Goal: Transaction & Acquisition: Purchase product/service

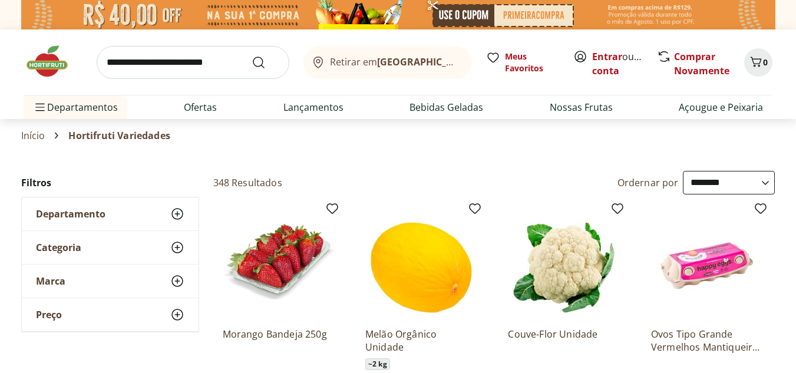
select select "**********"
click at [756, 63] on icon "Carrinho" at bounding box center [756, 62] width 14 height 14
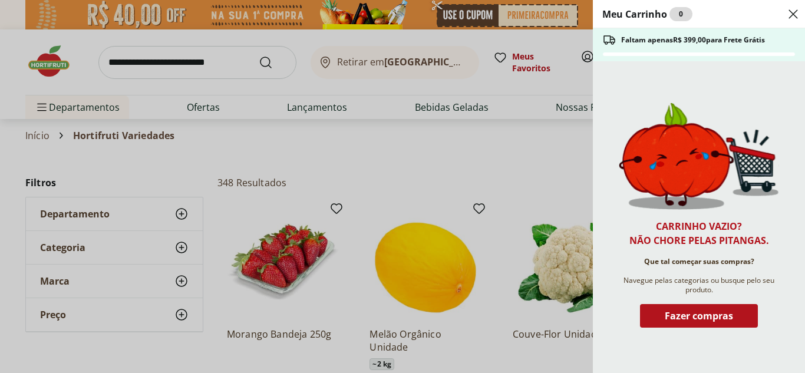
click at [522, 156] on div "Meu Carrinho 0 Faltam apenas R$ 399,00 para Frete Grátis Carrinho vazio? Não ch…" at bounding box center [402, 186] width 805 height 373
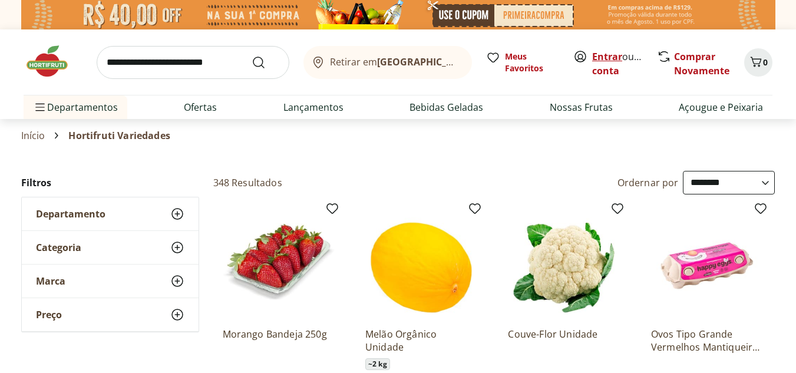
click at [600, 55] on link "Entrar" at bounding box center [607, 56] width 30 height 13
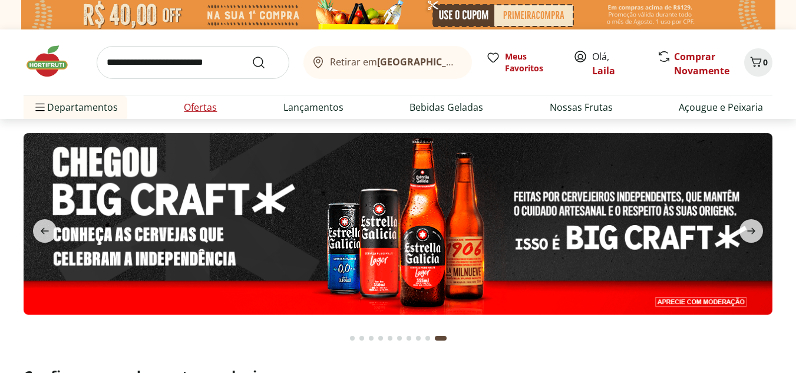
click at [213, 108] on link "Ofertas" at bounding box center [200, 107] width 33 height 14
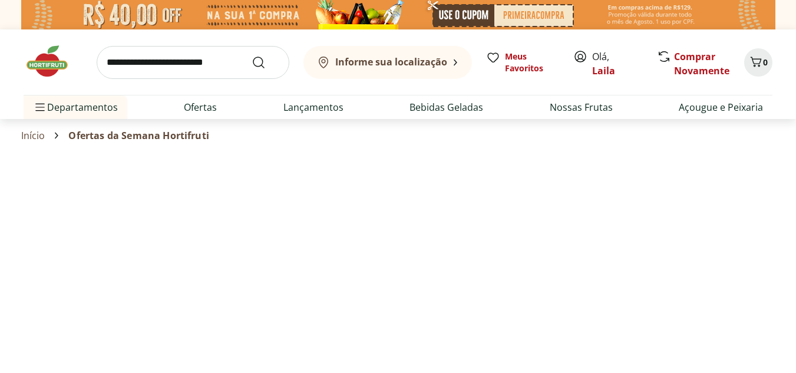
select select "**********"
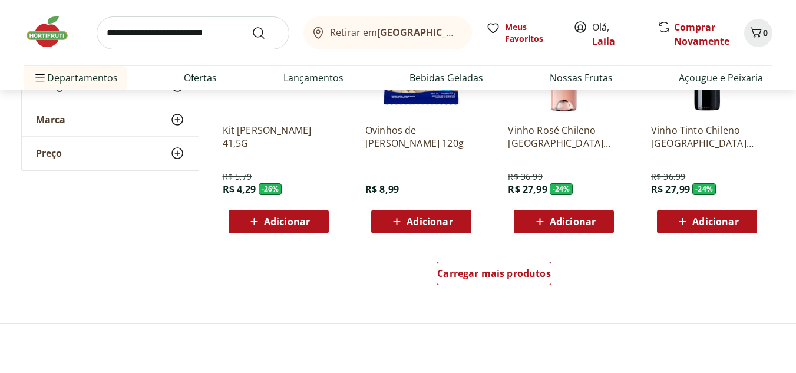
scroll to position [766, 0]
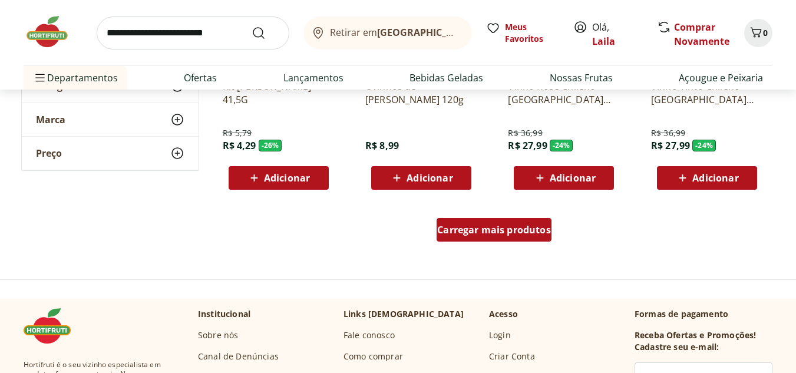
click at [469, 229] on span "Carregar mais produtos" at bounding box center [494, 229] width 114 height 9
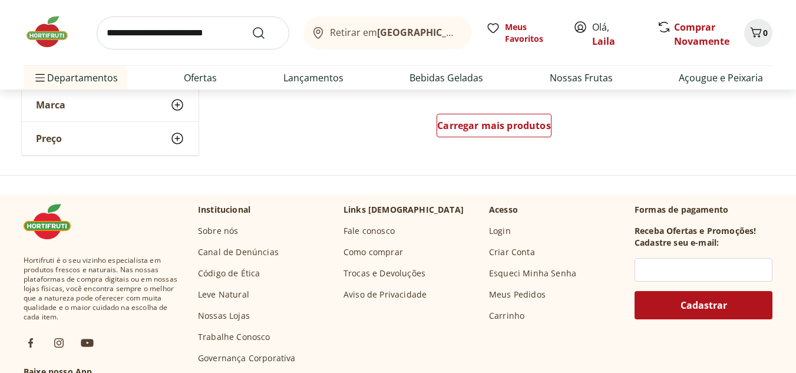
scroll to position [1650, 0]
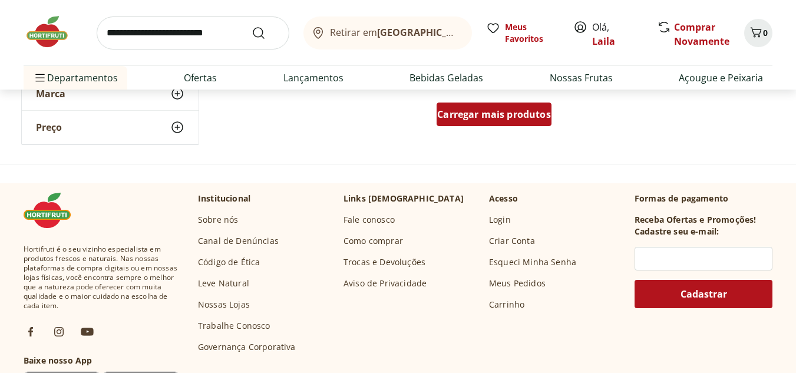
click at [497, 110] on span "Carregar mais produtos" at bounding box center [494, 114] width 114 height 9
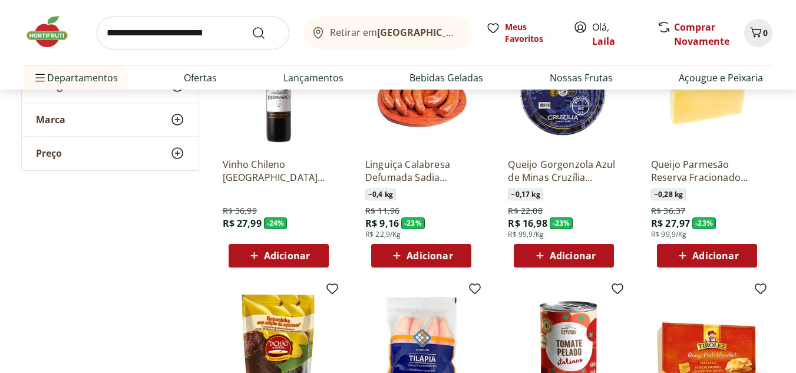
scroll to position [1415, 0]
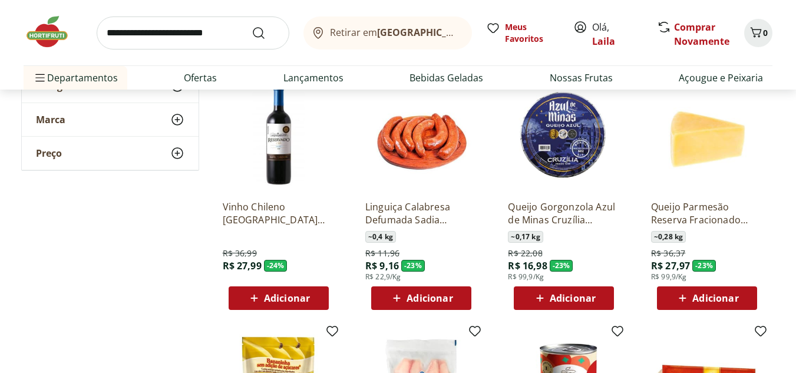
click at [724, 301] on span "Adicionar" at bounding box center [716, 298] width 46 height 9
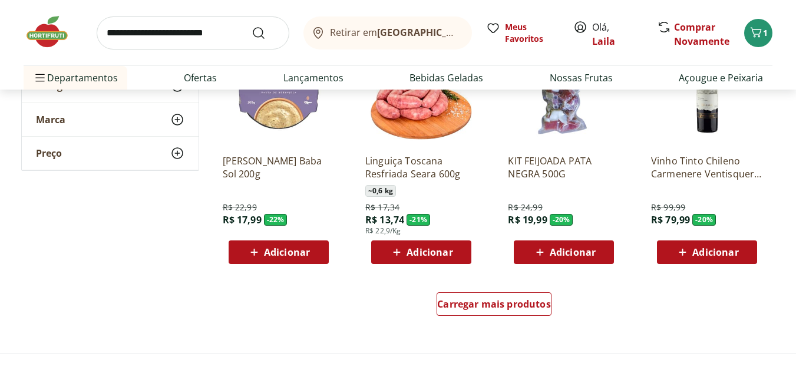
scroll to position [2299, 0]
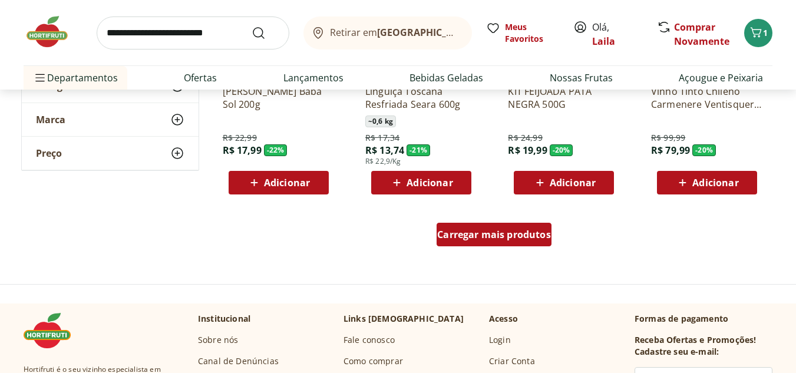
click at [537, 232] on span "Carregar mais produtos" at bounding box center [494, 234] width 114 height 9
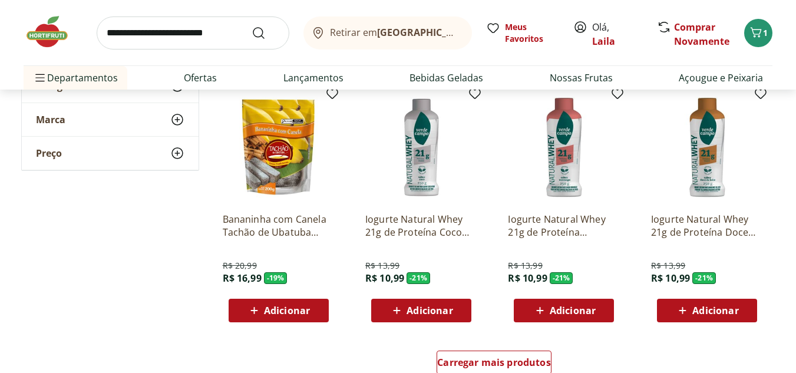
scroll to position [3006, 0]
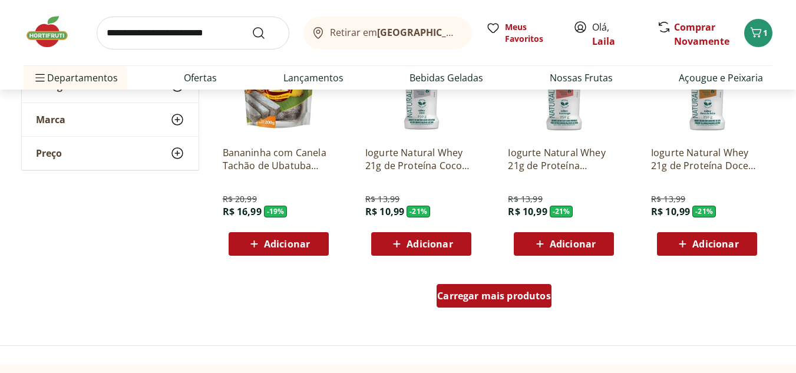
click at [519, 299] on span "Carregar mais produtos" at bounding box center [494, 295] width 114 height 9
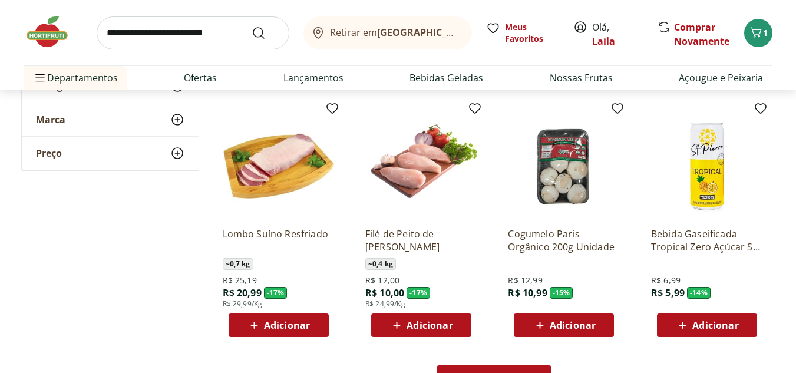
scroll to position [3713, 0]
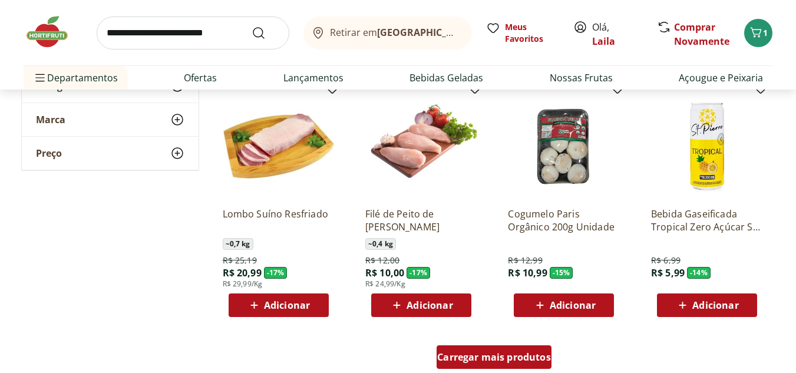
click at [496, 355] on span "Carregar mais produtos" at bounding box center [494, 356] width 114 height 9
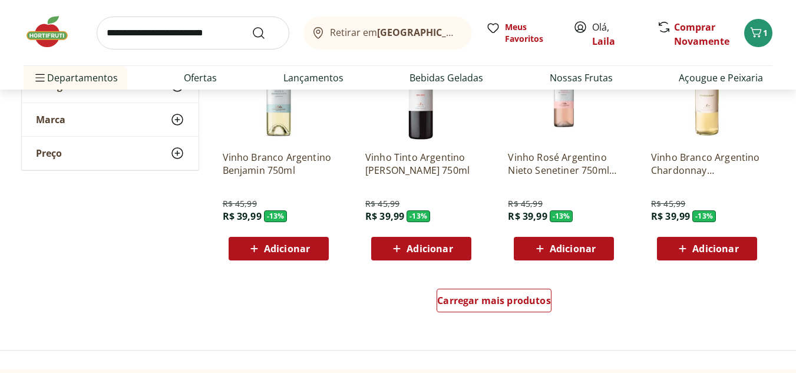
scroll to position [4656, 0]
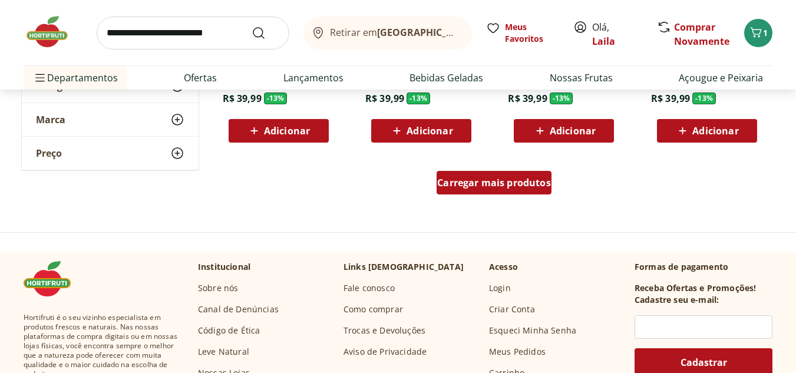
click at [470, 184] on span "Carregar mais produtos" at bounding box center [494, 182] width 114 height 9
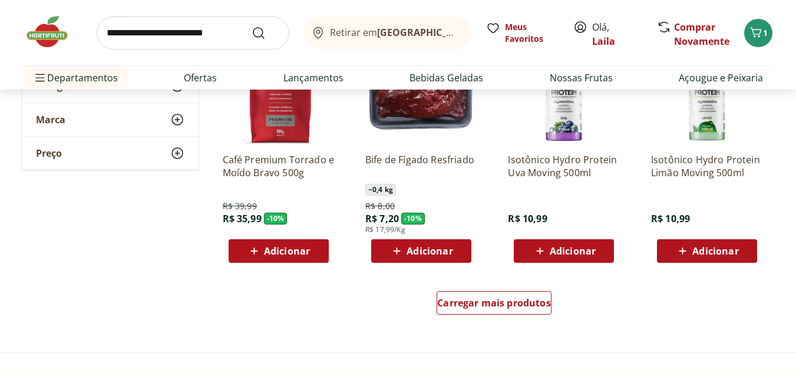
scroll to position [5364, 0]
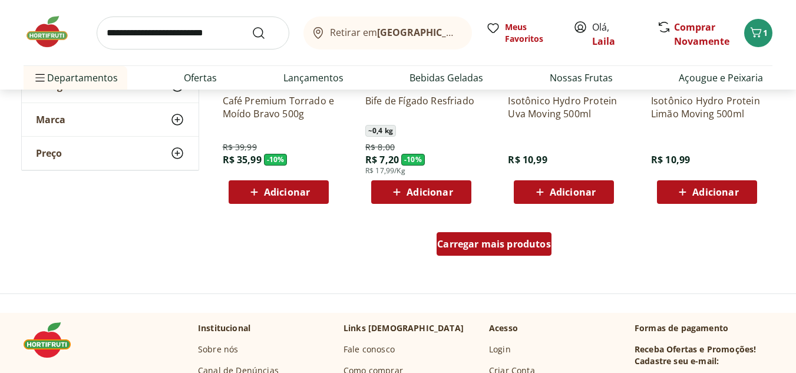
click at [489, 249] on span "Carregar mais produtos" at bounding box center [494, 243] width 114 height 9
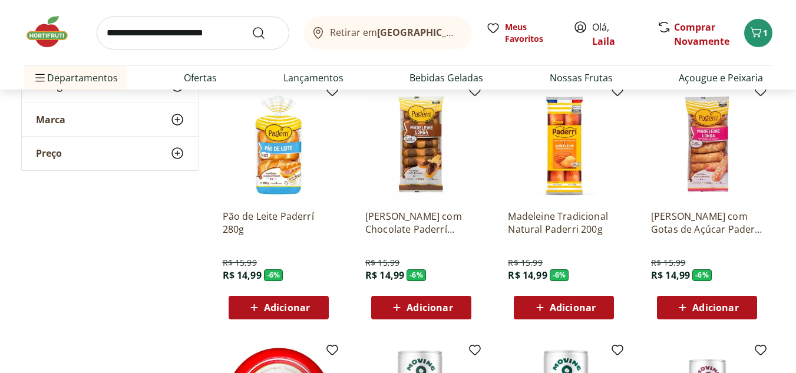
scroll to position [5776, 0]
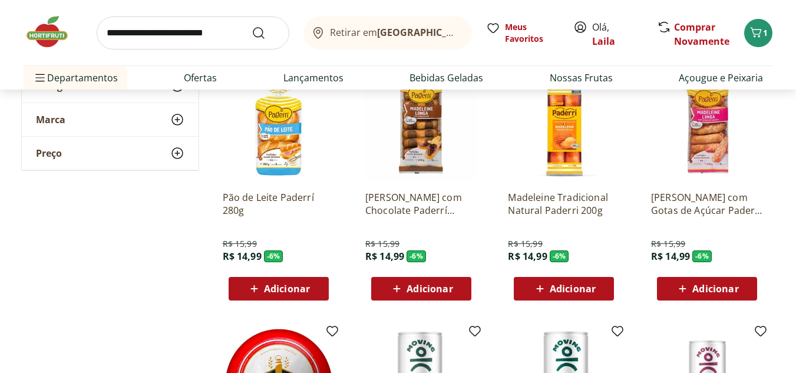
click at [304, 289] on span "Adicionar" at bounding box center [287, 288] width 46 height 9
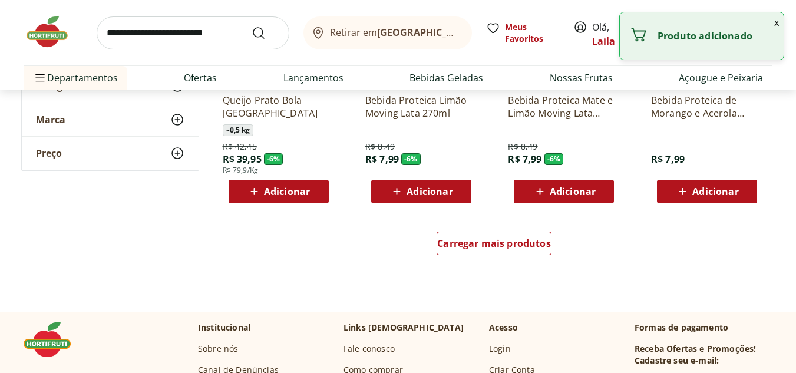
scroll to position [6189, 0]
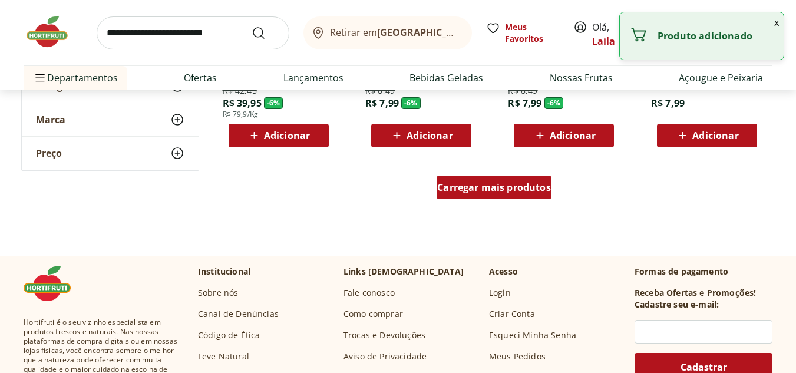
click at [487, 189] on span "Carregar mais produtos" at bounding box center [494, 187] width 114 height 9
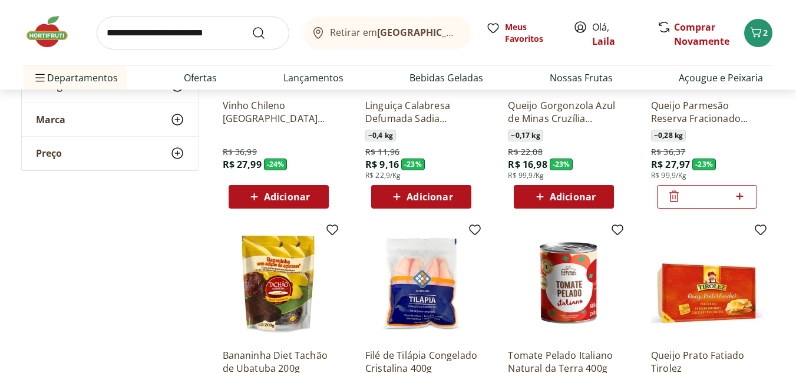
scroll to position [1450, 0]
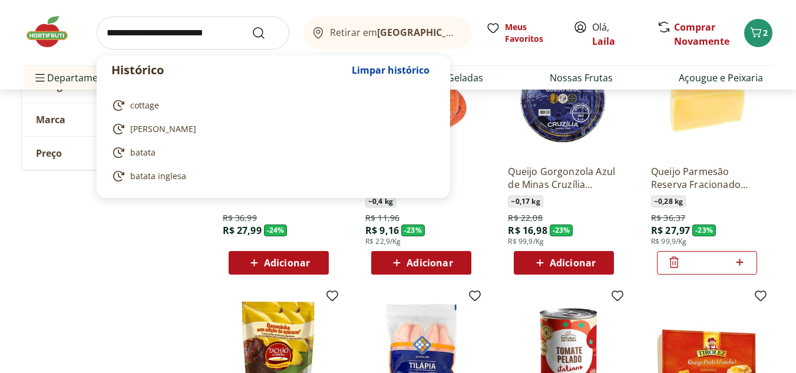
click at [230, 30] on input "search" at bounding box center [193, 33] width 193 height 33
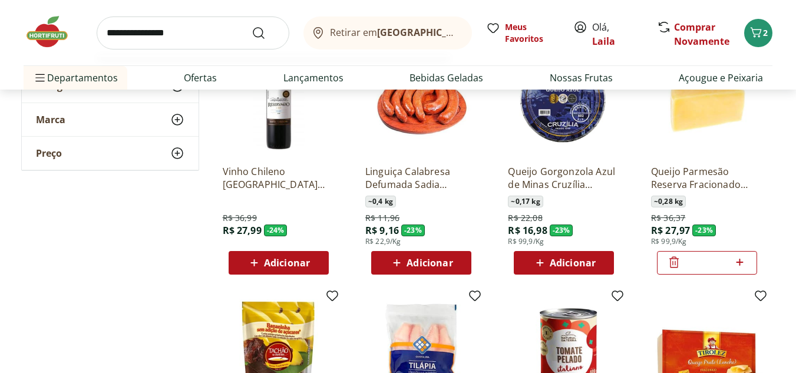
type input "**********"
click at [252, 26] on button "Submit Search" at bounding box center [266, 33] width 28 height 14
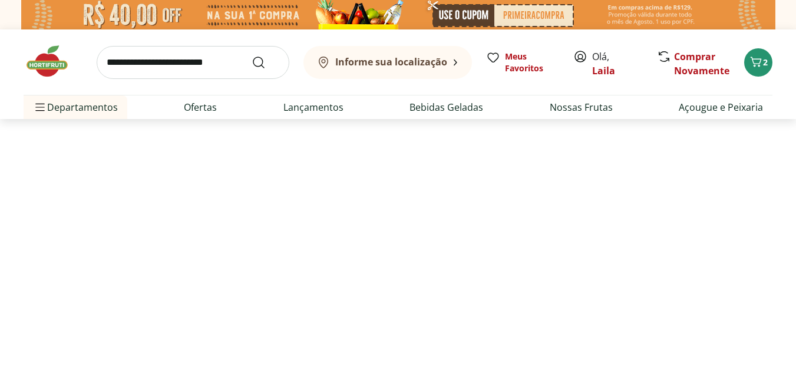
select select "**********"
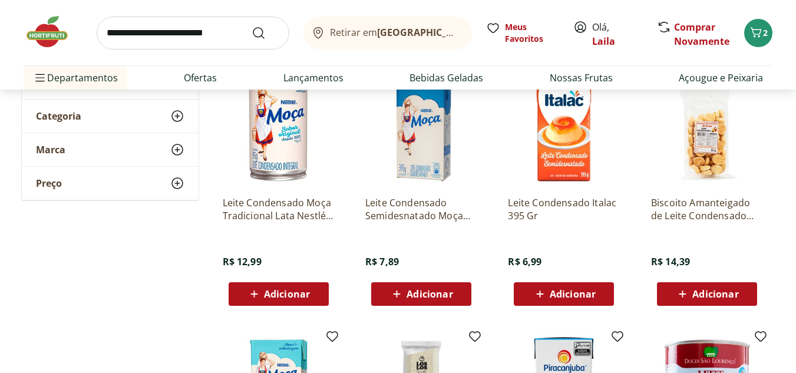
scroll to position [177, 0]
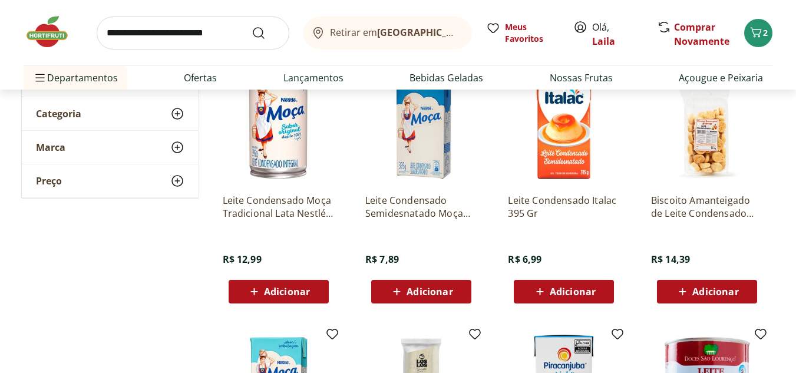
click at [308, 291] on span "Adicionar" at bounding box center [287, 291] width 46 height 9
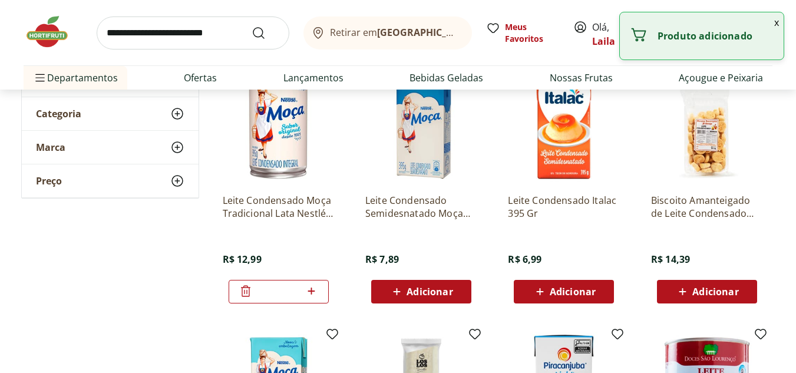
click at [314, 289] on icon at bounding box center [311, 291] width 15 height 14
type input "*"
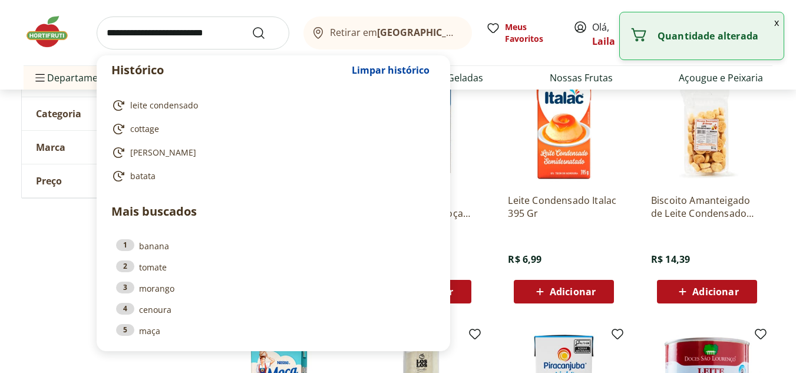
drag, startPoint x: 241, startPoint y: 37, endPoint x: 233, endPoint y: 37, distance: 8.3
click at [233, 37] on input "search" at bounding box center [193, 33] width 193 height 33
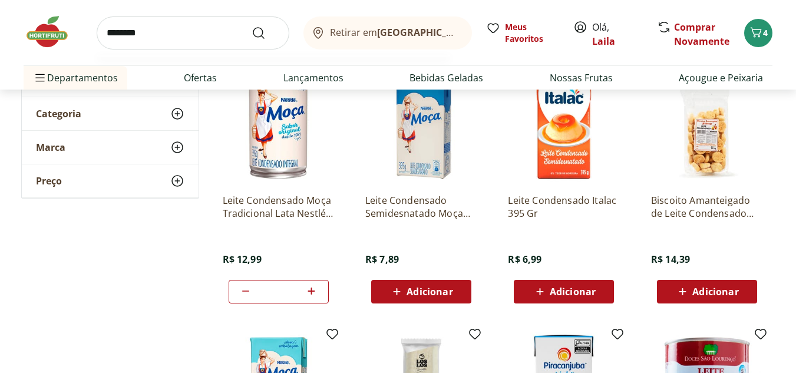
type input "********"
click at [252, 26] on button "Submit Search" at bounding box center [266, 33] width 28 height 14
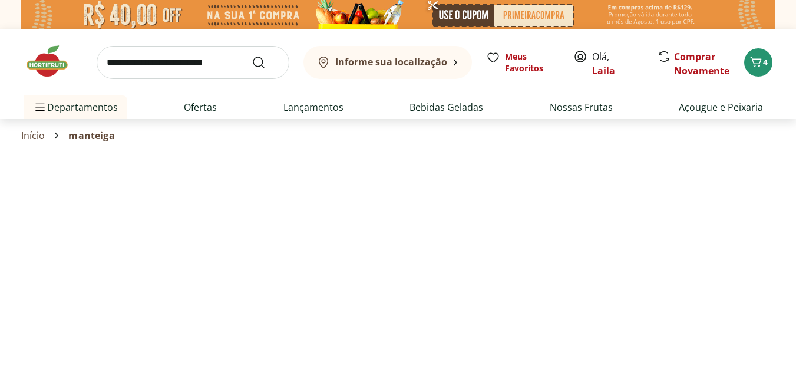
select select "**********"
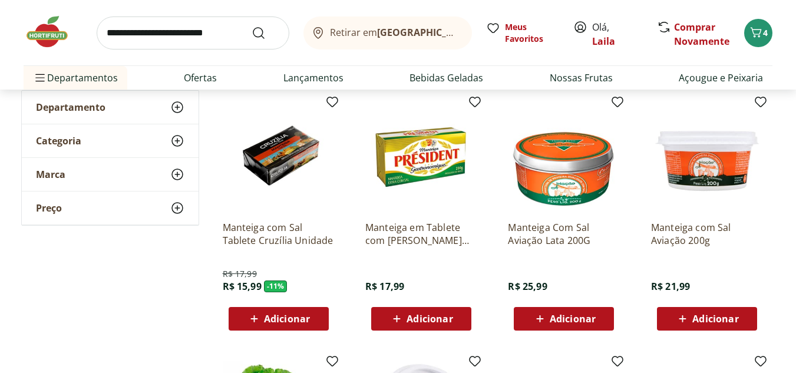
scroll to position [177, 0]
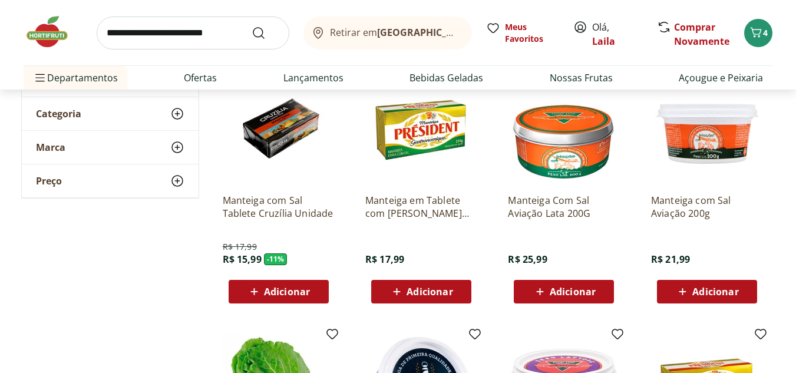
click at [295, 291] on span "Adicionar" at bounding box center [287, 291] width 46 height 9
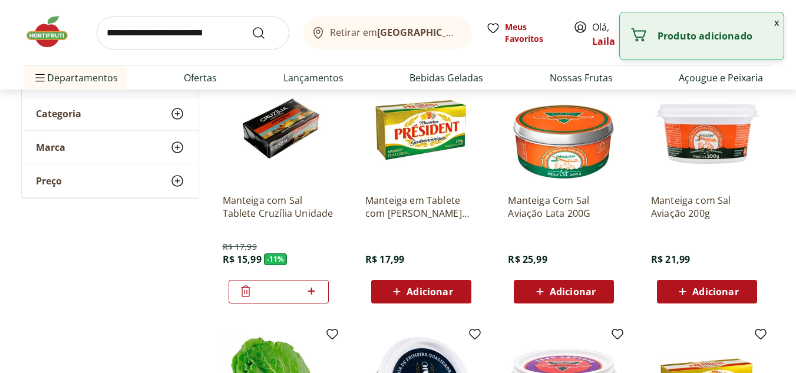
click at [314, 289] on icon at bounding box center [311, 291] width 15 height 14
type input "*"
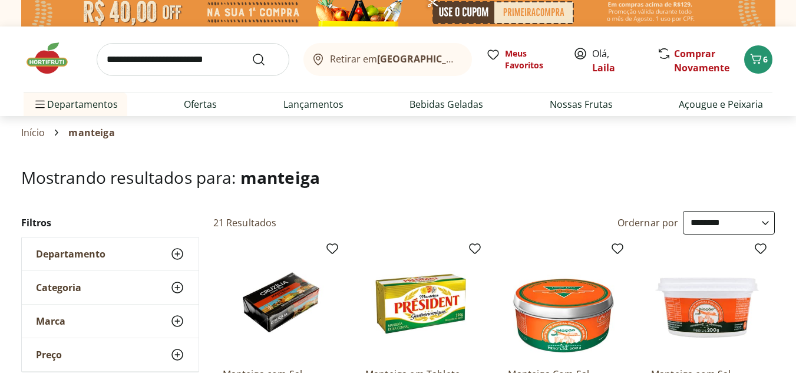
scroll to position [0, 0]
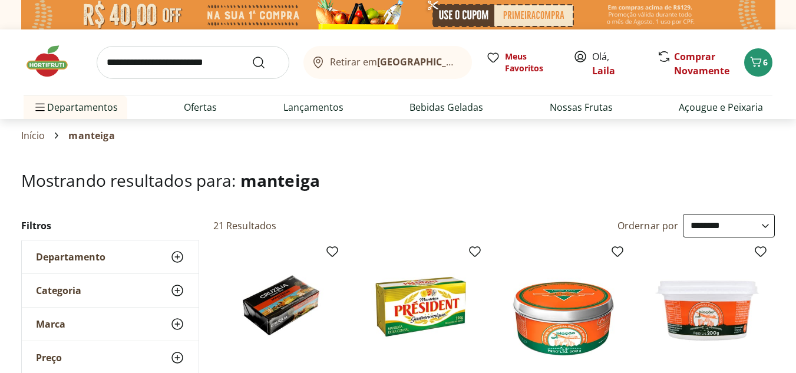
click at [178, 257] on use at bounding box center [177, 257] width 14 height 14
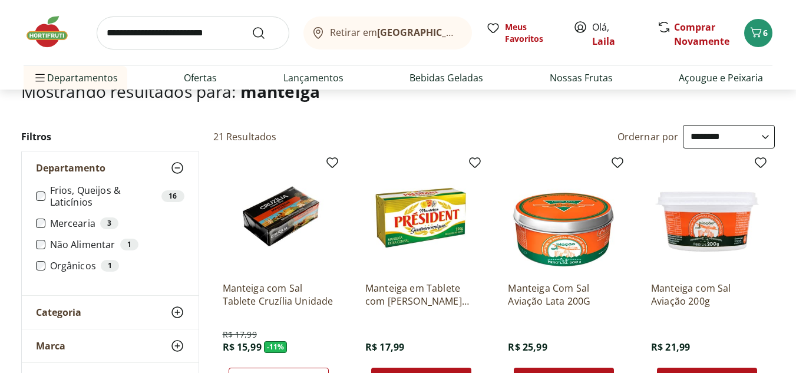
scroll to position [118, 0]
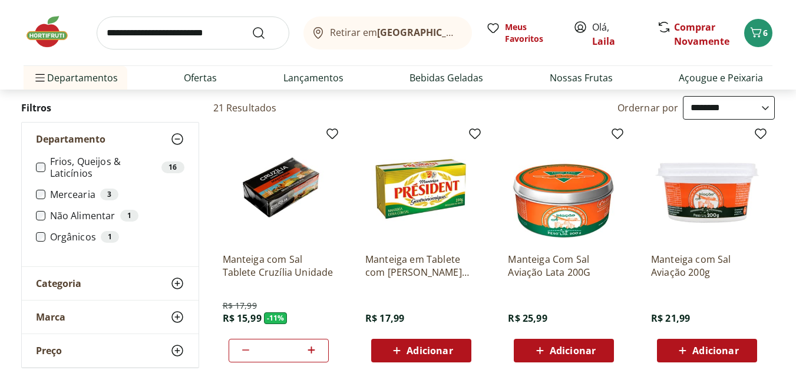
click at [101, 282] on div "Categoria" at bounding box center [110, 283] width 177 height 33
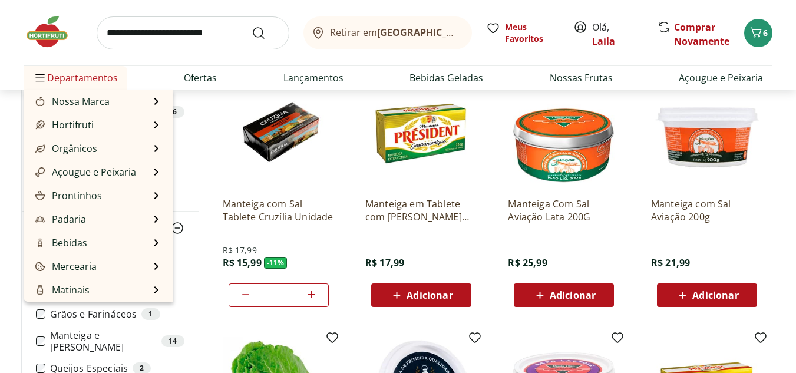
scroll to position [0, 0]
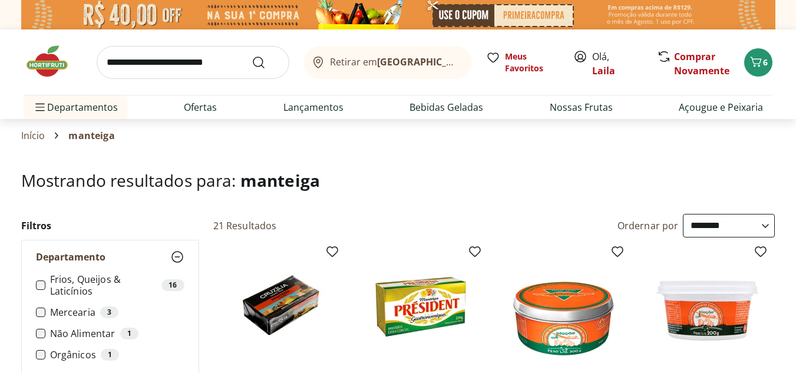
click at [55, 71] on img at bounding box center [53, 61] width 59 height 35
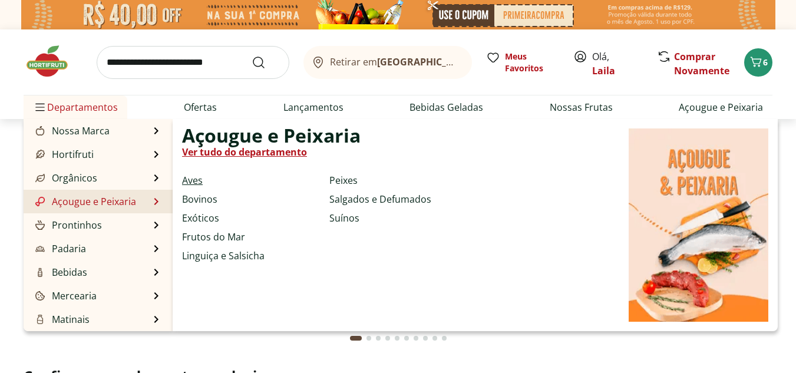
click at [189, 177] on link "Aves" at bounding box center [192, 180] width 21 height 14
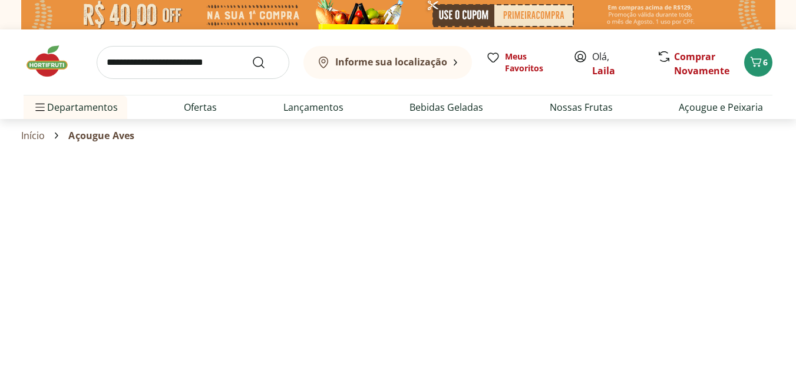
select select "**********"
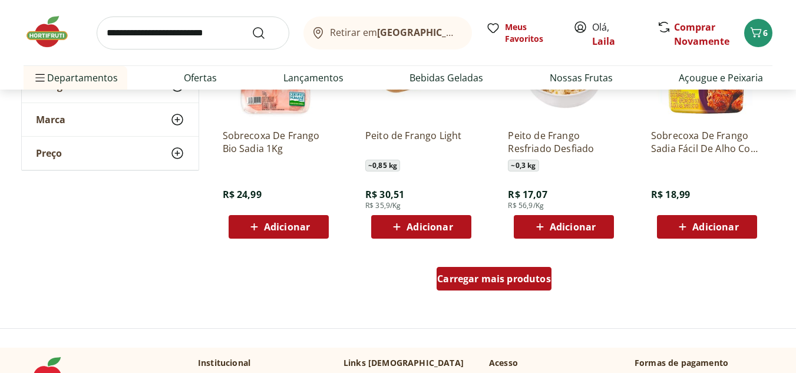
scroll to position [707, 0]
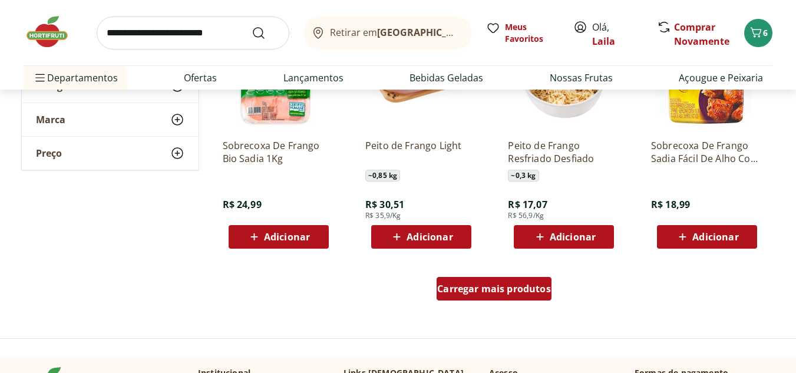
click at [449, 289] on span "Carregar mais produtos" at bounding box center [494, 288] width 114 height 9
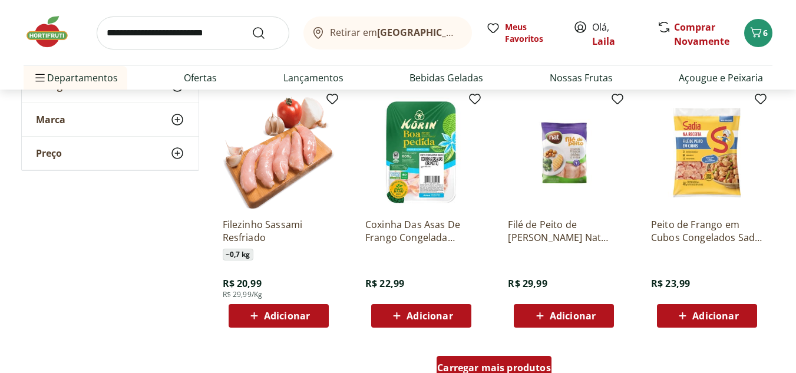
scroll to position [1415, 0]
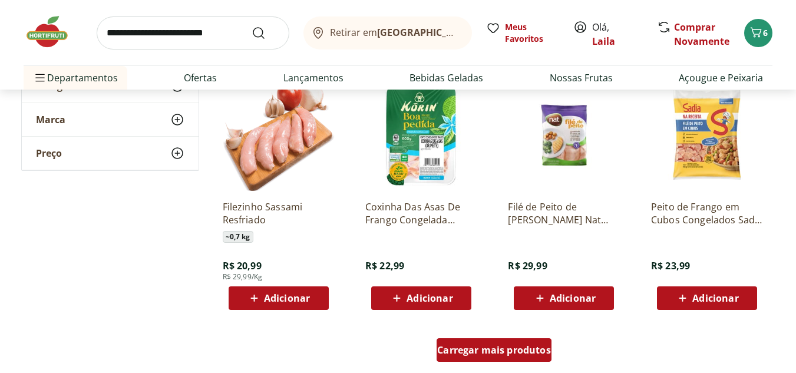
click at [477, 351] on span "Carregar mais produtos" at bounding box center [494, 349] width 114 height 9
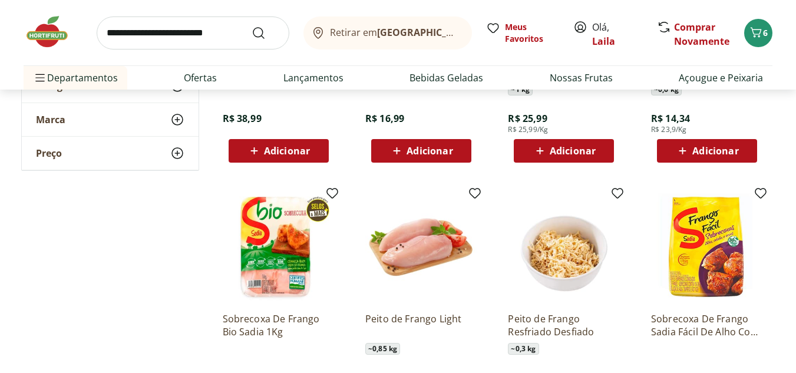
scroll to position [589, 0]
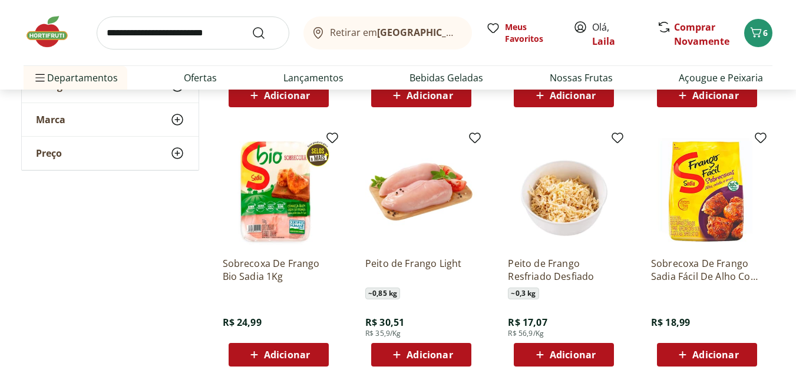
click at [226, 37] on input "search" at bounding box center [193, 33] width 193 height 33
type input "****"
click at [252, 26] on button "Submit Search" at bounding box center [266, 33] width 28 height 14
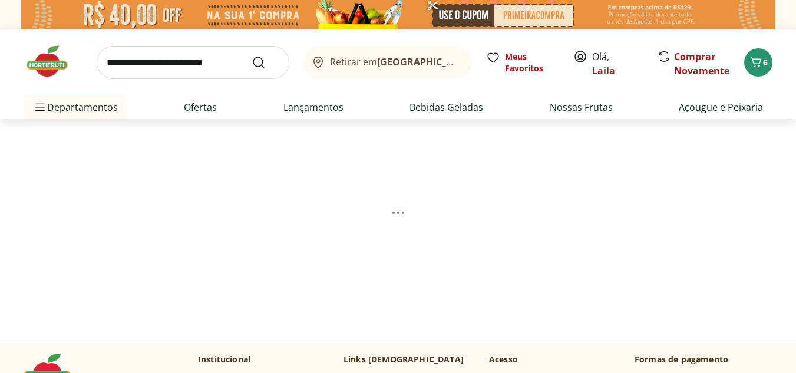
select select "**********"
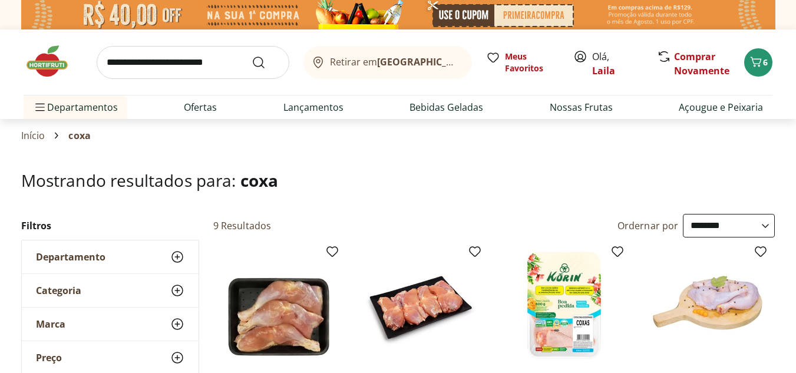
click at [140, 67] on input "search" at bounding box center [193, 62] width 193 height 33
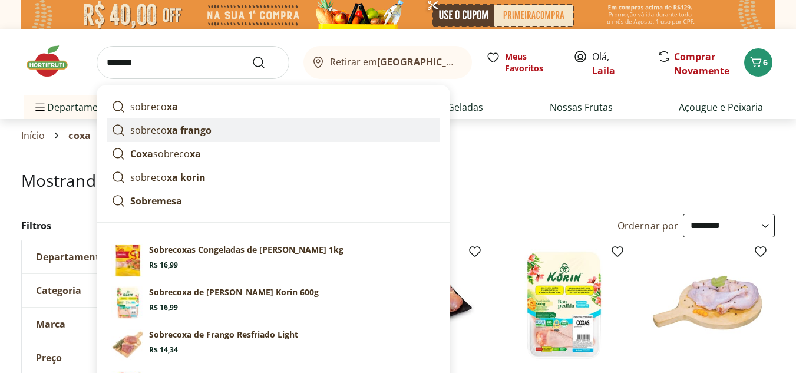
click at [162, 131] on p "sobreco xa frango" at bounding box center [170, 130] width 81 height 14
type input "**********"
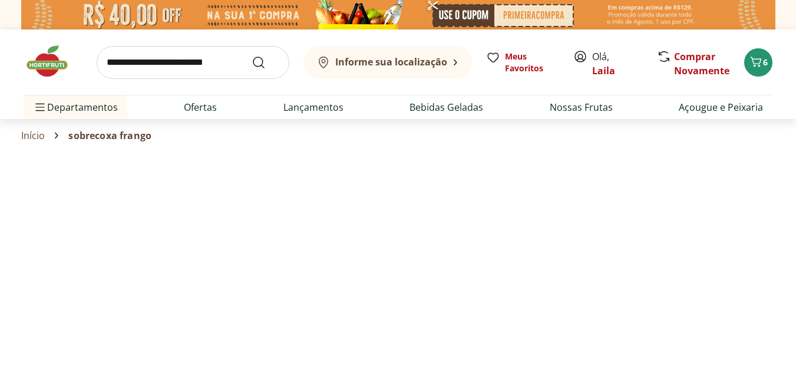
select select "**********"
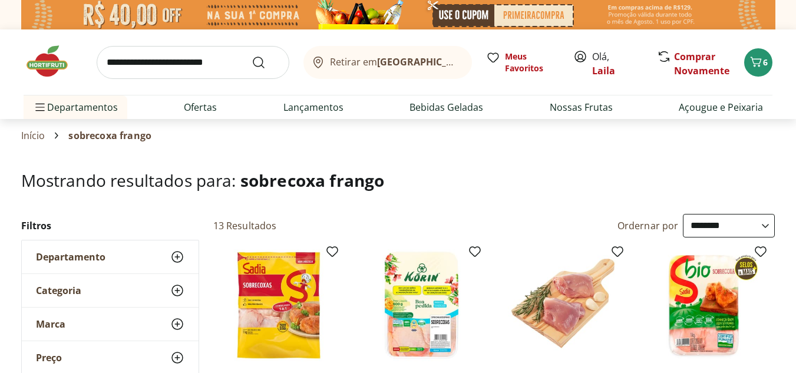
scroll to position [118, 0]
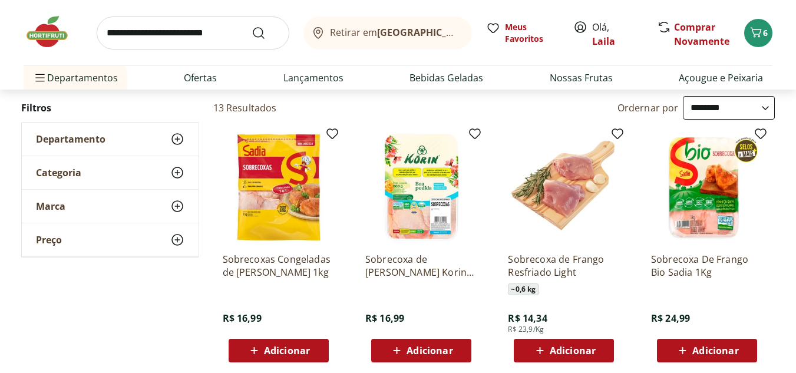
click at [283, 216] on img at bounding box center [279, 187] width 112 height 112
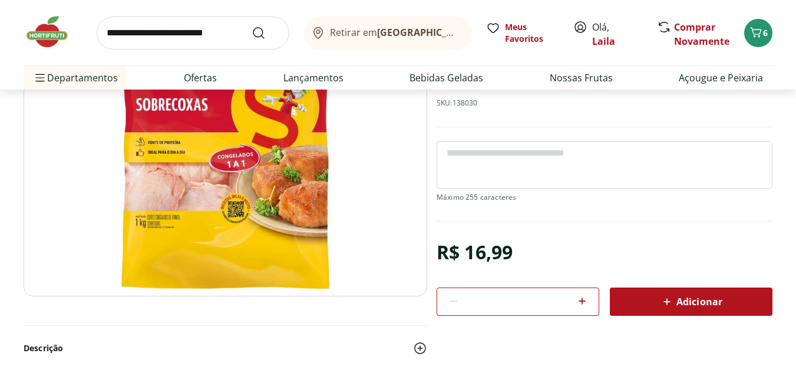
scroll to position [118, 0]
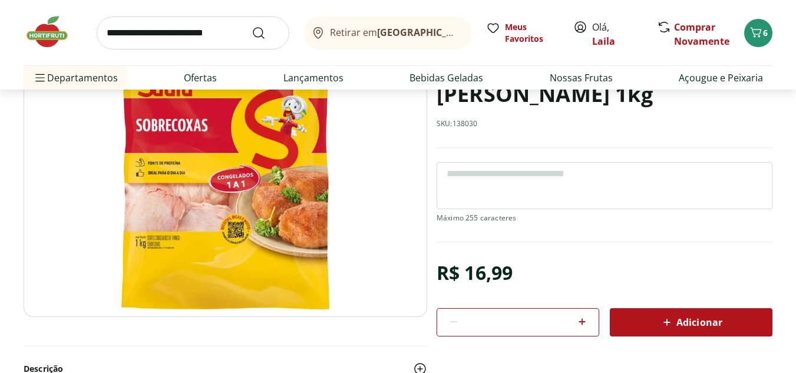
click at [687, 322] on span "Adicionar" at bounding box center [691, 322] width 62 height 14
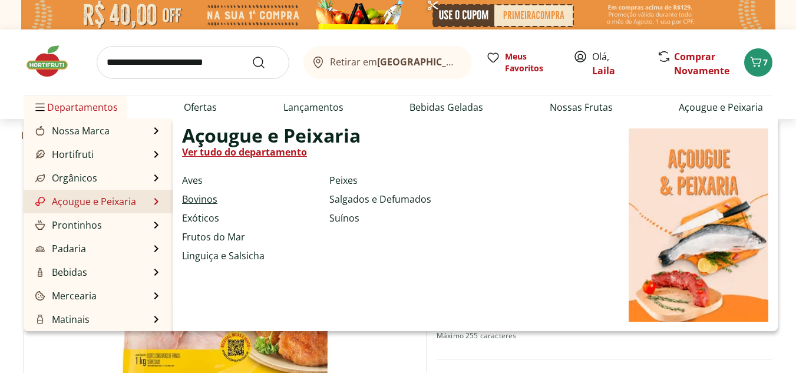
click at [199, 196] on link "Bovinos" at bounding box center [199, 199] width 35 height 14
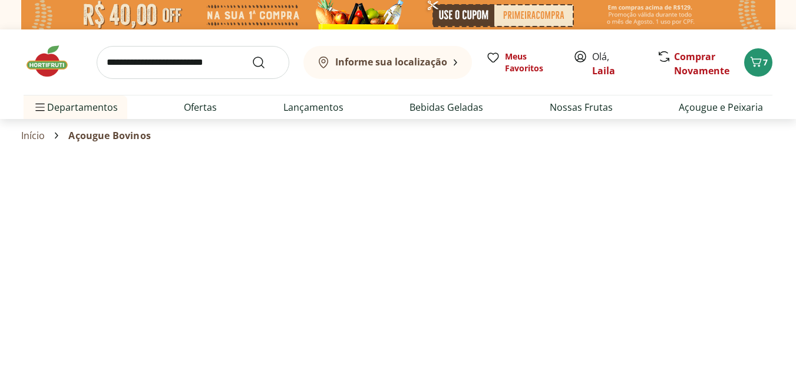
select select "**********"
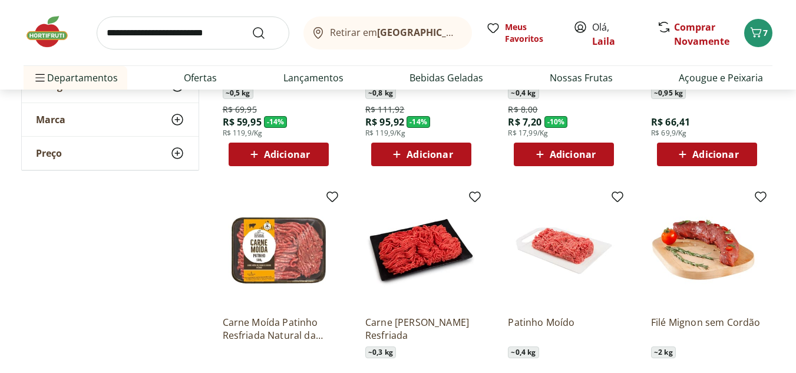
scroll to position [648, 0]
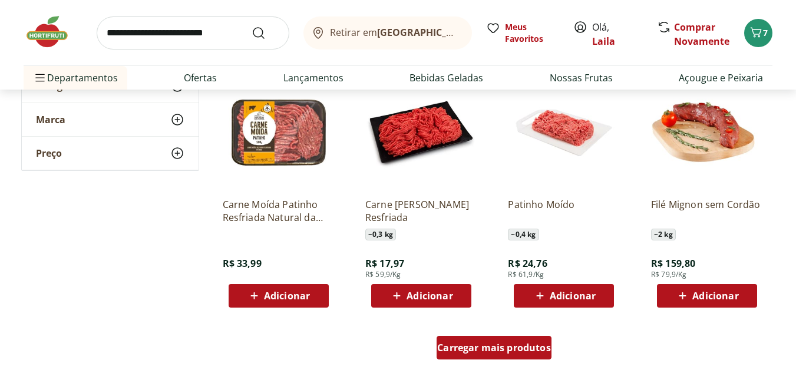
click at [488, 348] on span "Carregar mais produtos" at bounding box center [494, 347] width 114 height 9
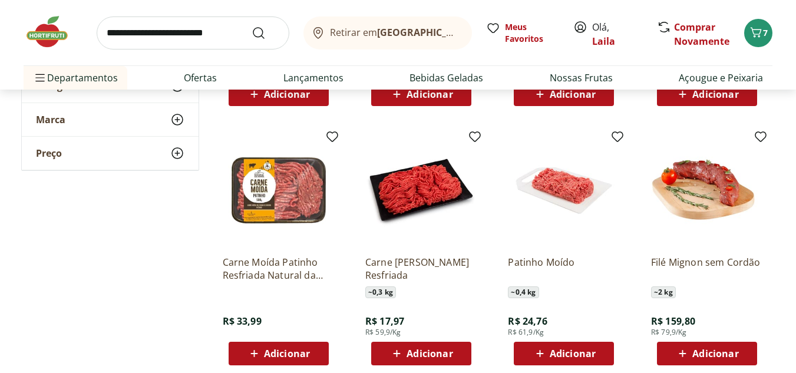
scroll to position [589, 0]
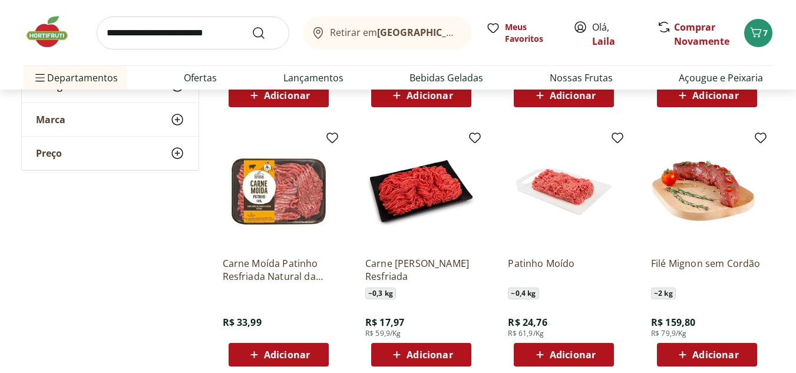
click at [301, 354] on span "Adicionar" at bounding box center [287, 354] width 46 height 9
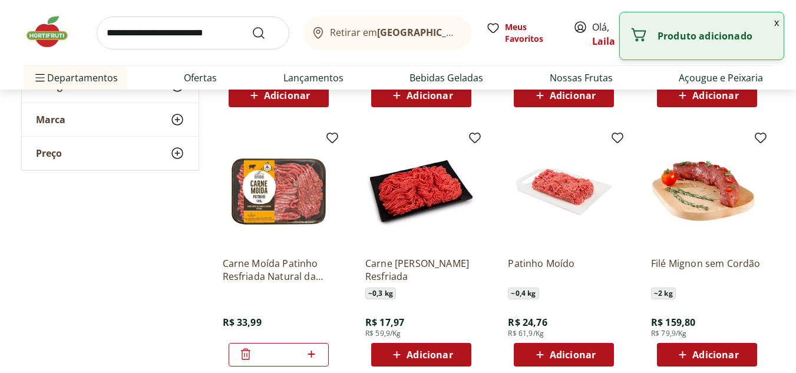
click at [312, 354] on icon at bounding box center [311, 354] width 7 height 7
type input "*"
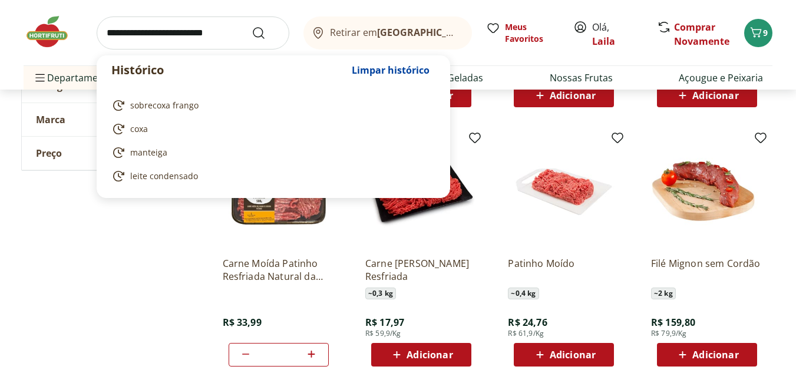
click at [225, 32] on input "search" at bounding box center [193, 33] width 193 height 33
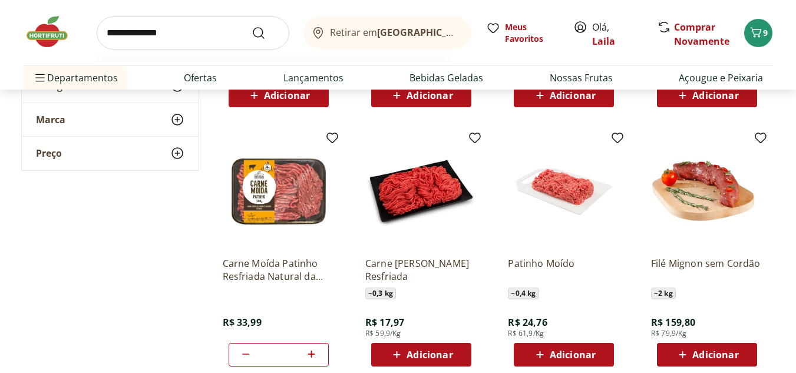
type input "**********"
click at [252, 26] on button "Submit Search" at bounding box center [266, 33] width 28 height 14
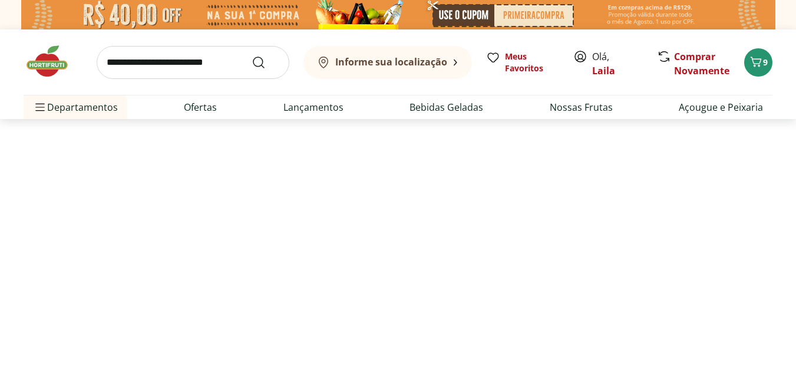
select select "**********"
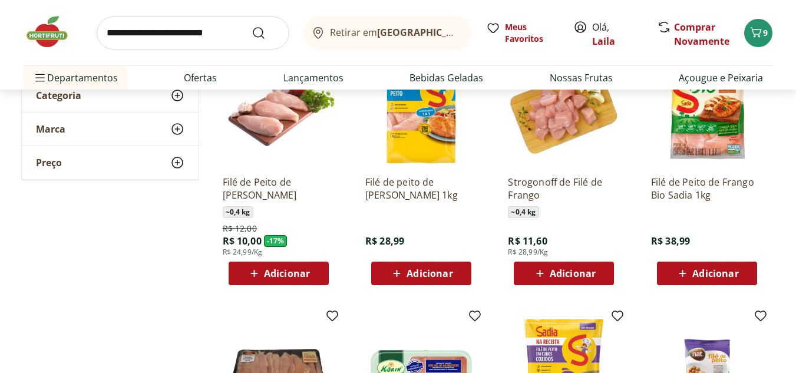
scroll to position [177, 0]
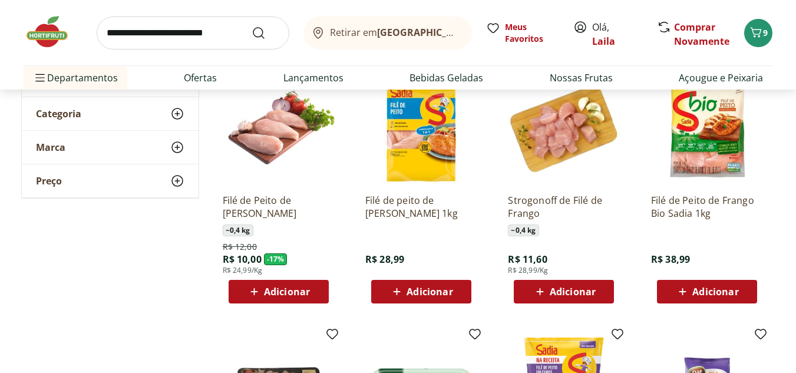
click at [390, 294] on icon at bounding box center [397, 292] width 15 height 14
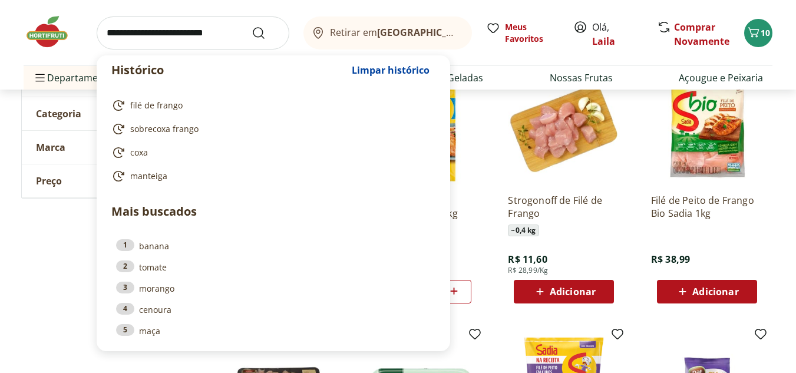
click at [148, 35] on input "search" at bounding box center [193, 33] width 193 height 33
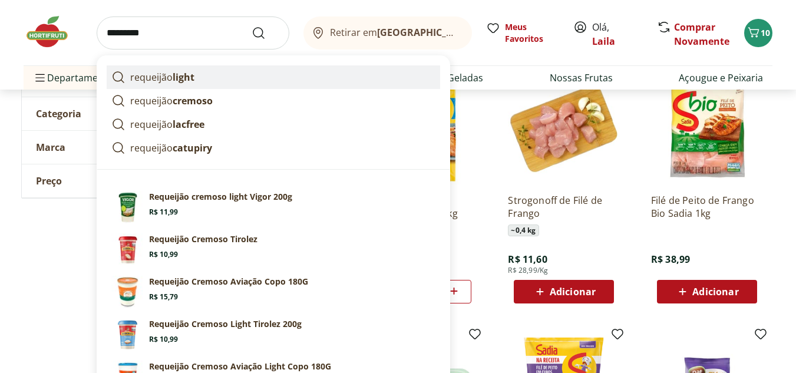
click at [179, 75] on strong "light" at bounding box center [184, 77] width 22 height 13
type input "**********"
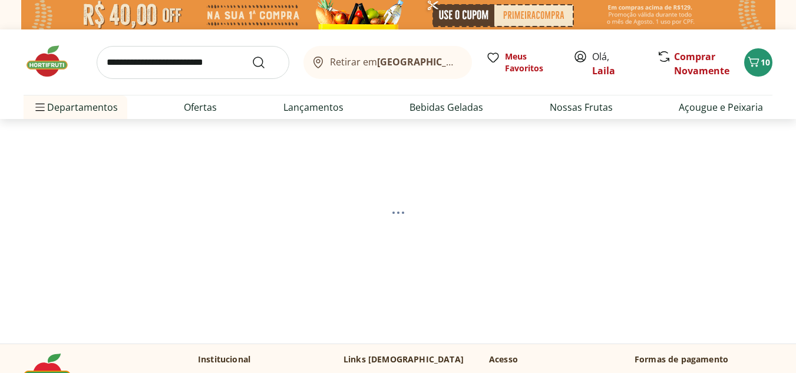
select select "**********"
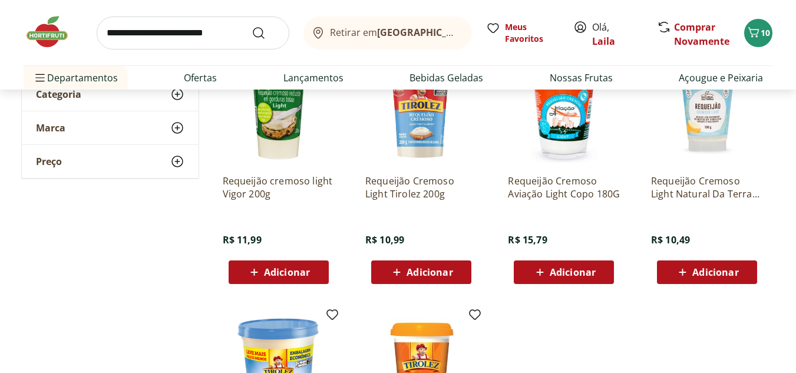
scroll to position [177, 0]
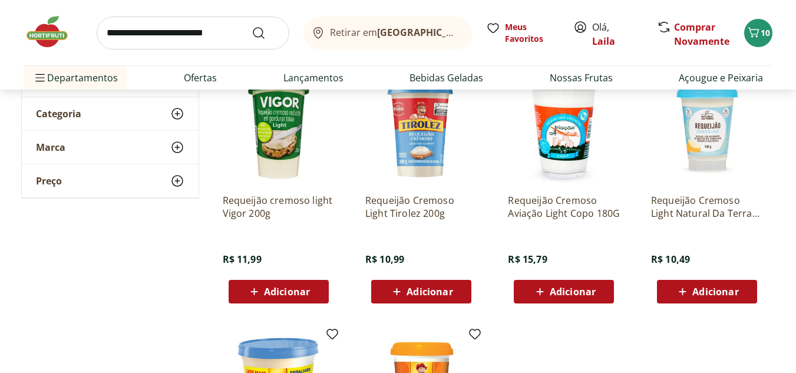
click at [301, 291] on span "Adicionar" at bounding box center [287, 291] width 46 height 9
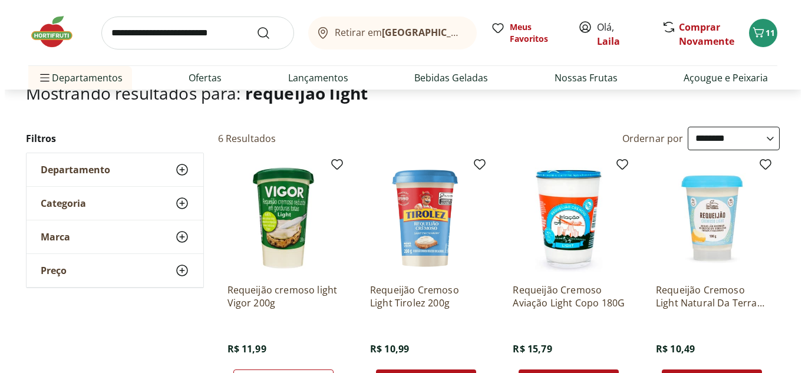
scroll to position [59, 0]
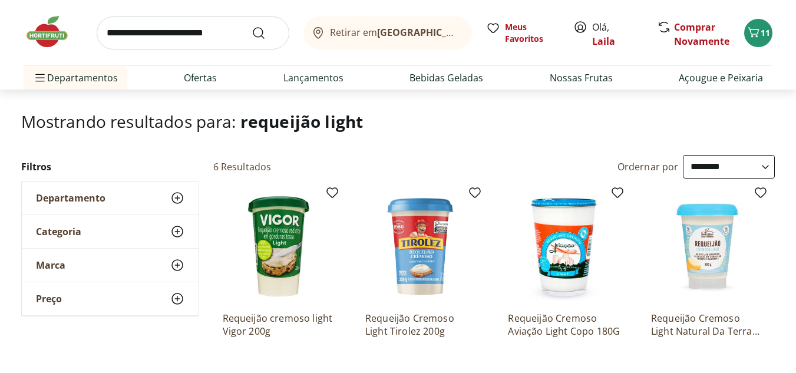
click at [171, 39] on input "search" at bounding box center [193, 33] width 193 height 33
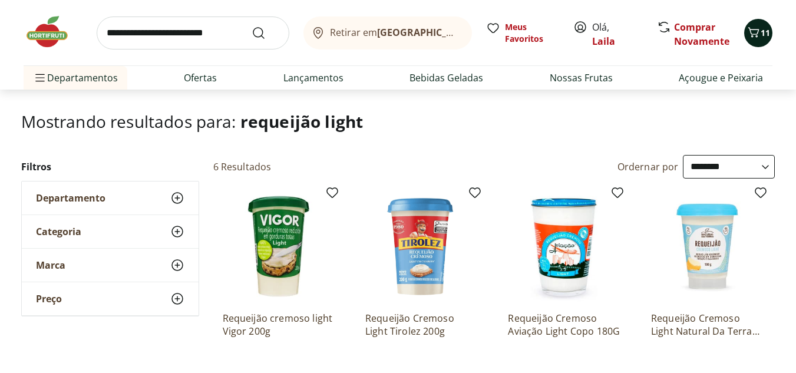
click at [758, 29] on icon "Carrinho" at bounding box center [754, 32] width 14 height 14
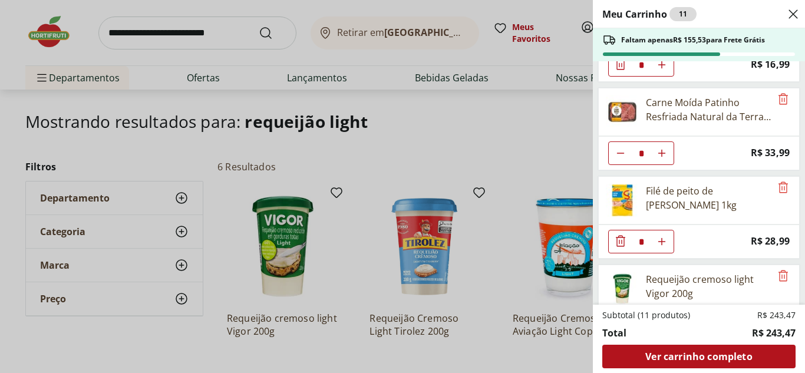
scroll to position [469, 0]
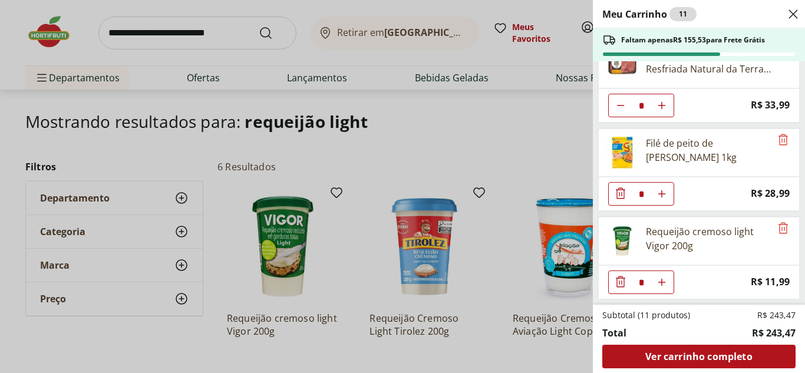
click at [623, 281] on icon "Diminuir Quantidade" at bounding box center [621, 282] width 14 height 14
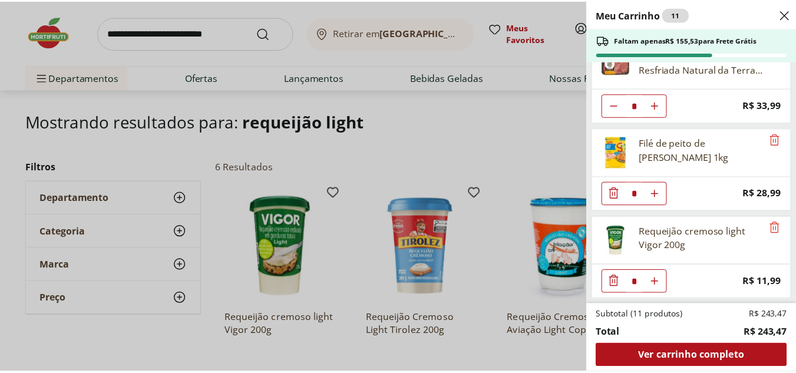
scroll to position [380, 0]
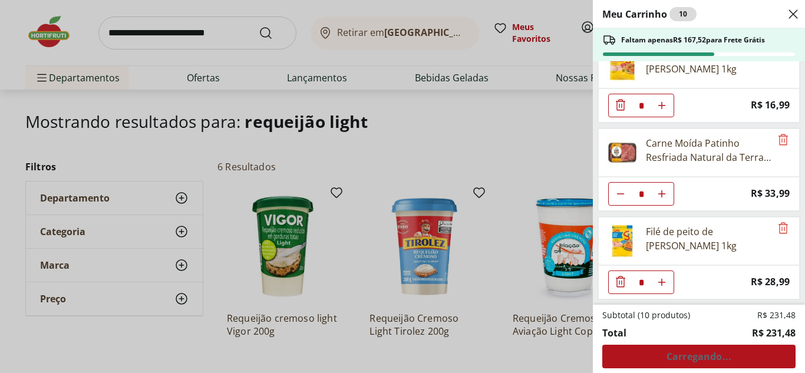
click at [204, 22] on div "Meu Carrinho 10 Faltam apenas R$ 167,52 para Frete Grátis Queijo Parmesão Reser…" at bounding box center [402, 186] width 805 height 373
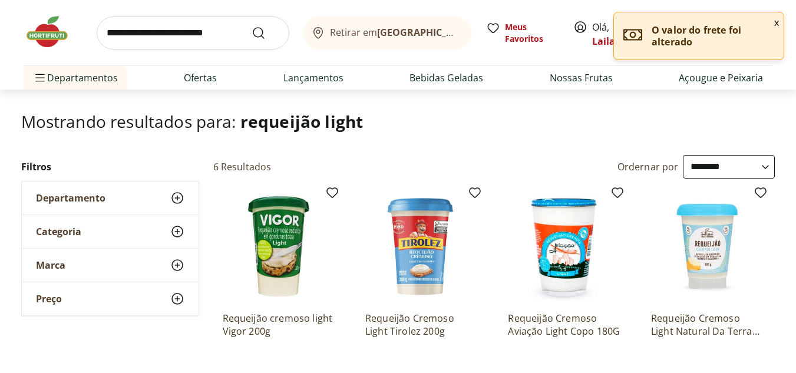
click at [202, 37] on input "search" at bounding box center [193, 33] width 193 height 33
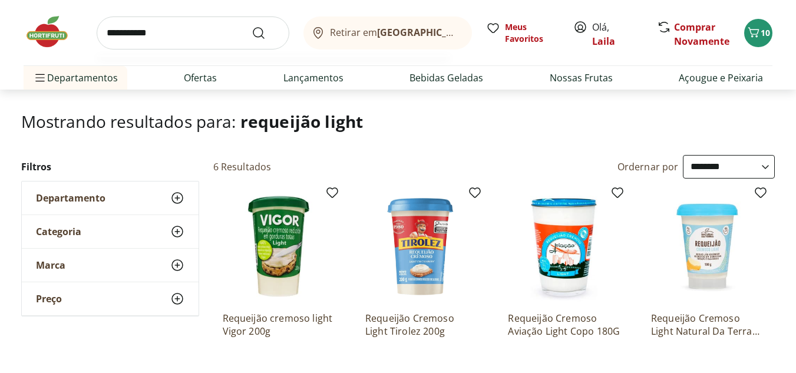
type input "**********"
click at [252, 26] on button "Submit Search" at bounding box center [266, 33] width 28 height 14
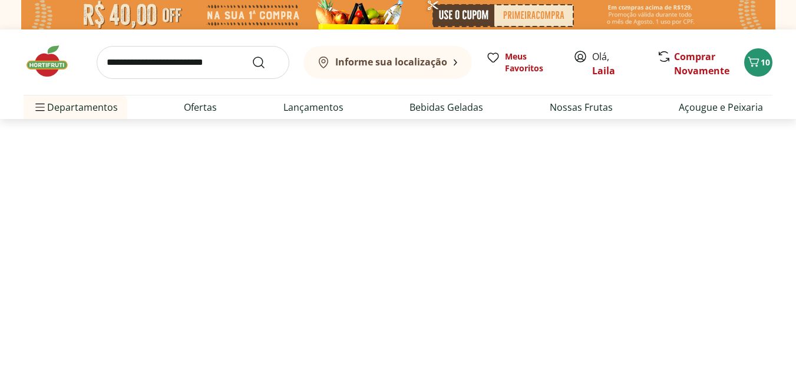
select select "**********"
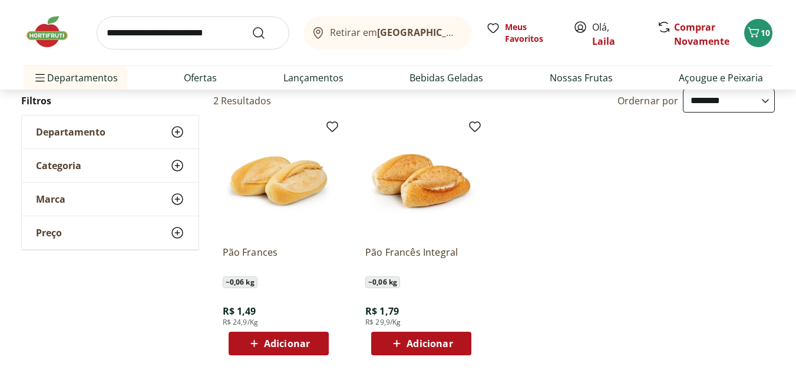
scroll to position [177, 0]
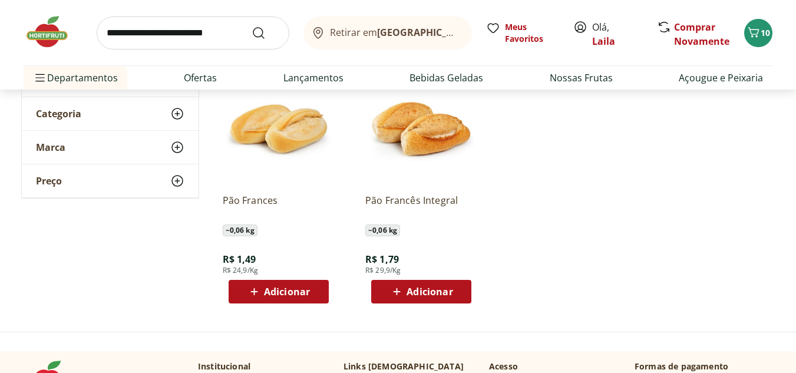
click at [306, 288] on span "Adicionar" at bounding box center [287, 291] width 46 height 9
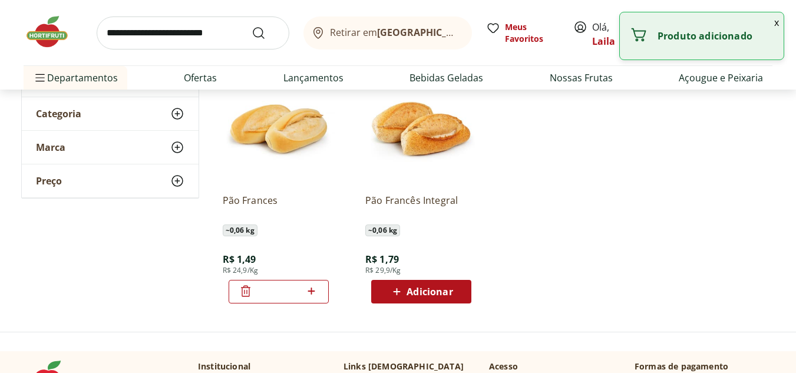
click at [309, 290] on icon at bounding box center [311, 291] width 15 height 14
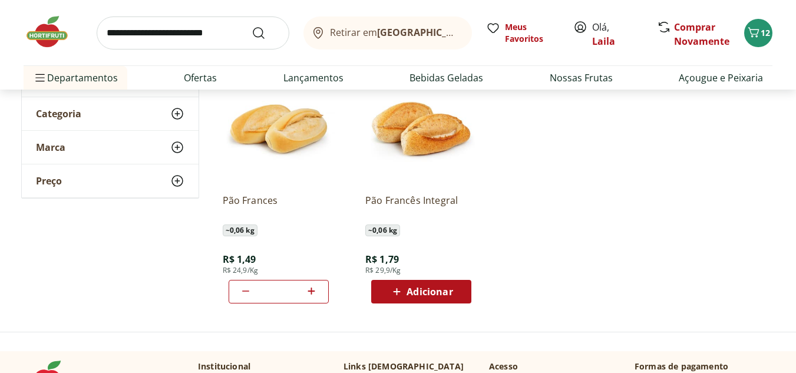
click at [309, 290] on icon at bounding box center [311, 291] width 15 height 14
type input "*"
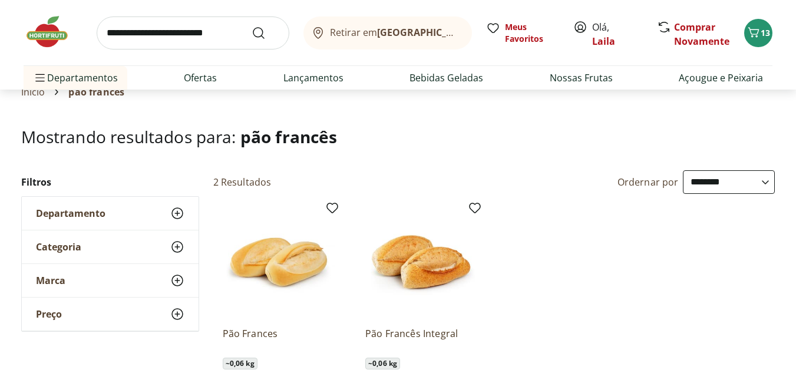
scroll to position [0, 0]
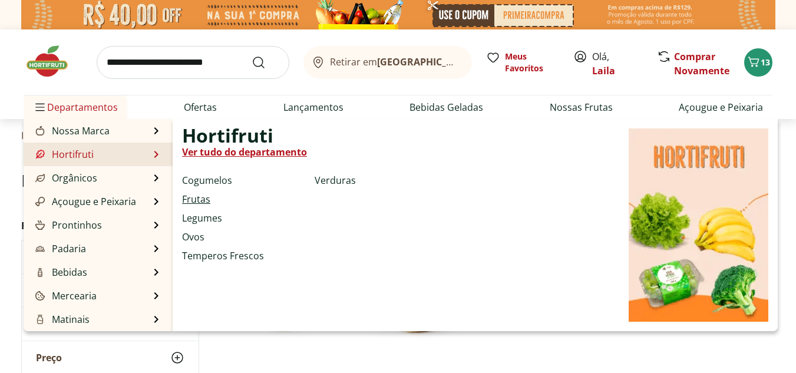
click at [202, 196] on link "Frutas" at bounding box center [196, 199] width 28 height 14
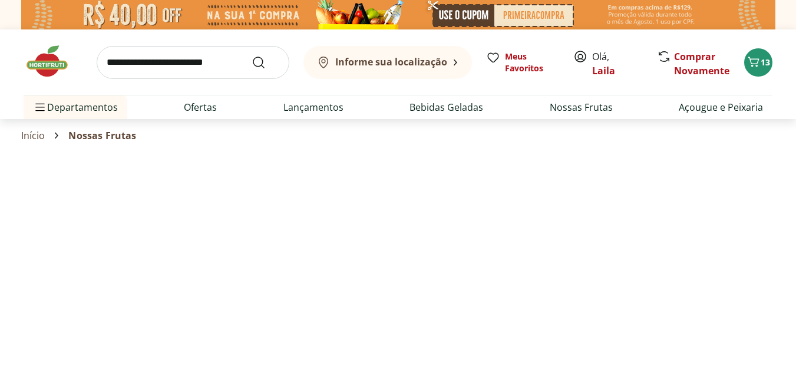
select select "**********"
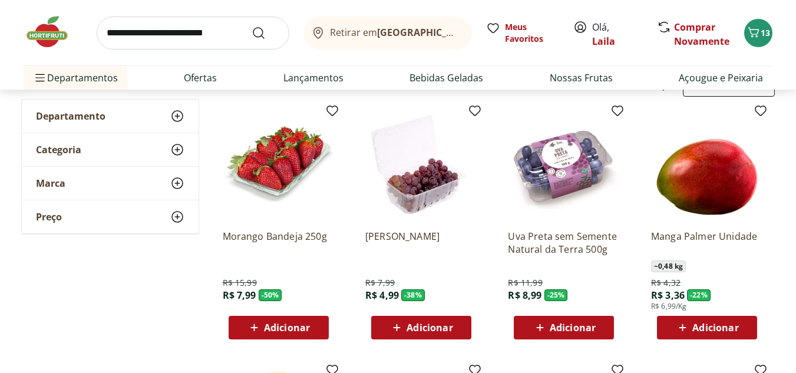
scroll to position [118, 0]
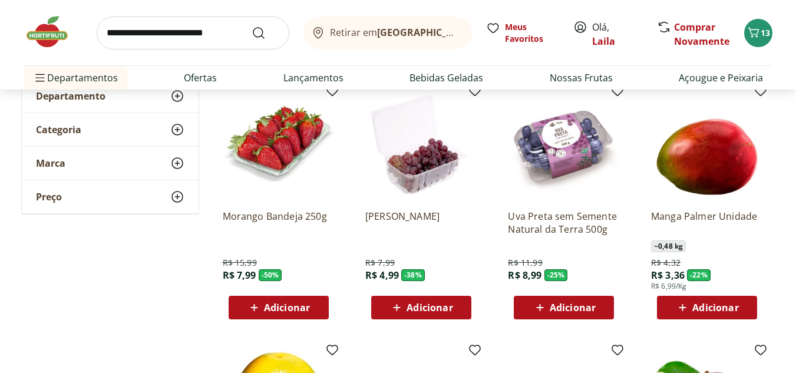
click at [699, 308] on span "Adicionar" at bounding box center [716, 307] width 46 height 9
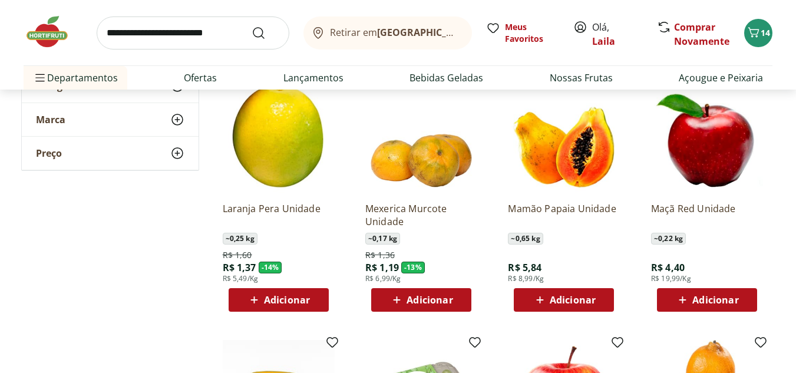
scroll to position [413, 0]
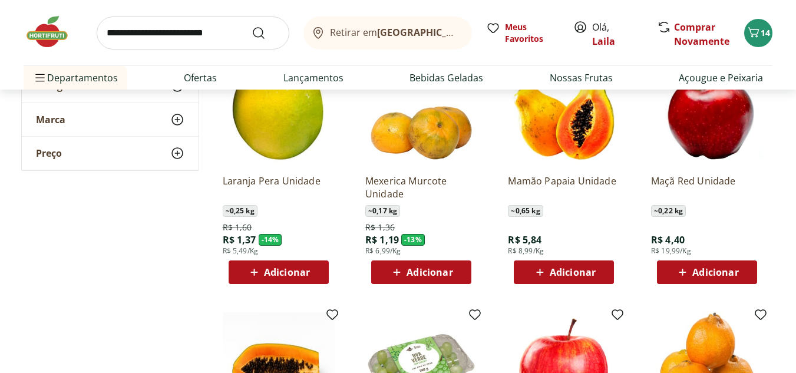
click at [603, 271] on div "Adicionar" at bounding box center [563, 272] width 81 height 21
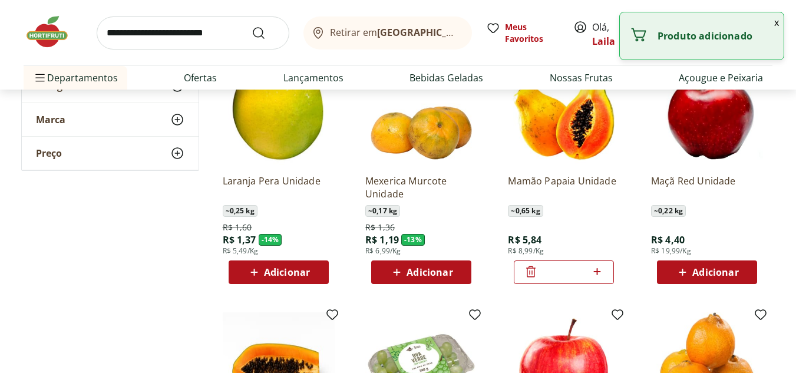
click at [603, 271] on icon at bounding box center [597, 272] width 15 height 14
type input "*"
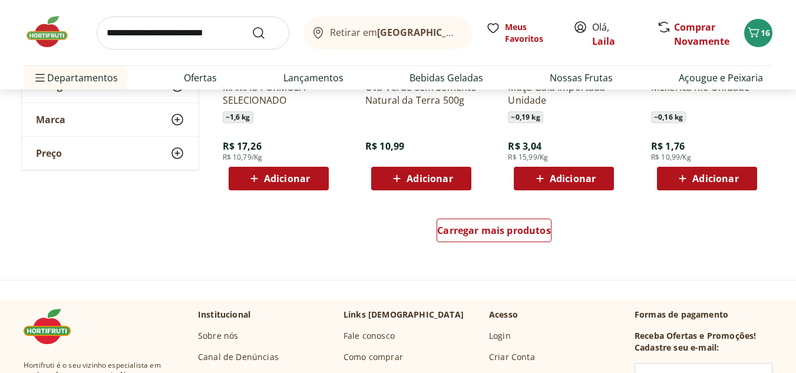
scroll to position [766, 0]
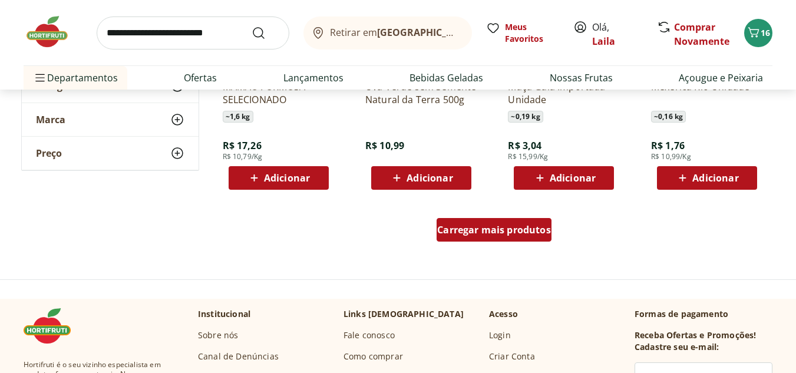
click at [475, 228] on span "Carregar mais produtos" at bounding box center [494, 229] width 114 height 9
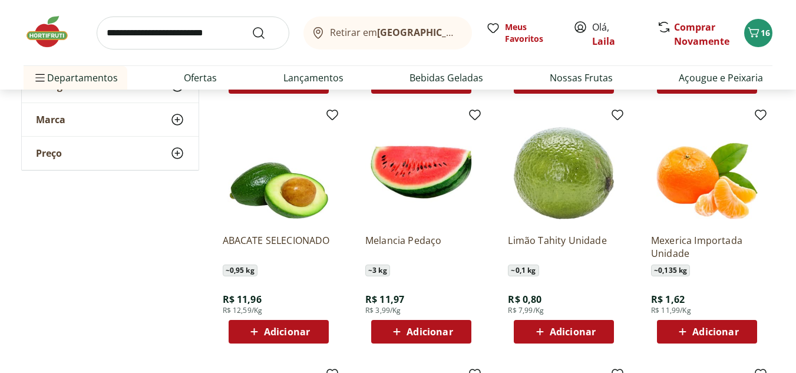
scroll to position [884, 0]
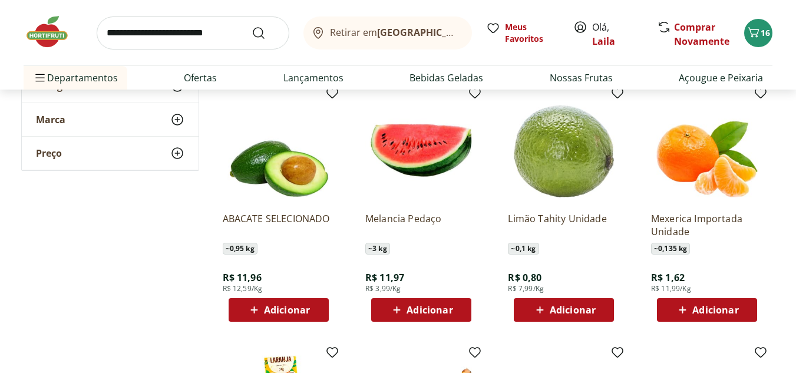
click at [448, 307] on span "Adicionar" at bounding box center [430, 309] width 46 height 9
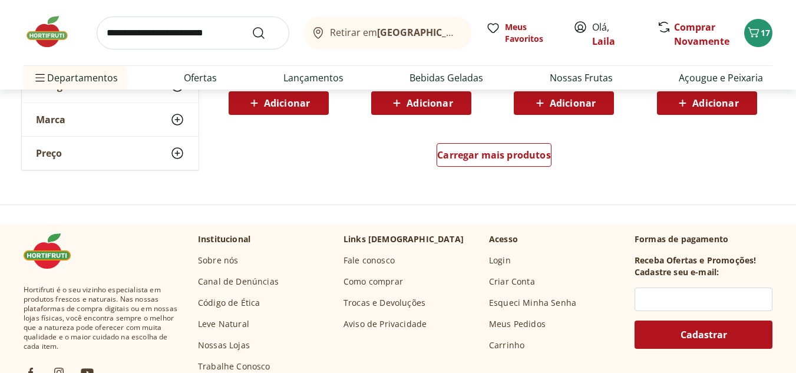
scroll to position [1650, 0]
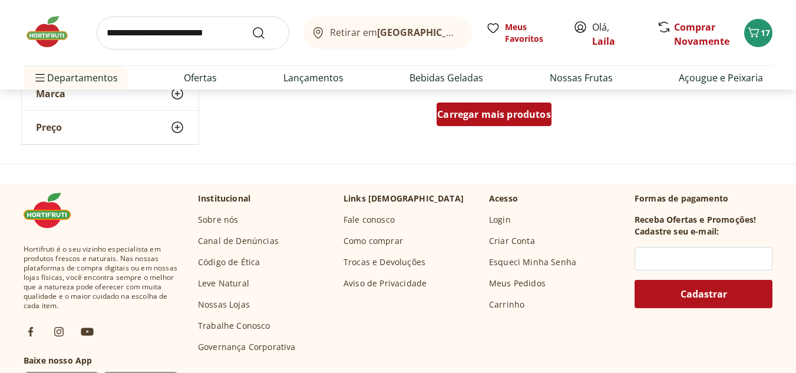
click at [492, 115] on span "Carregar mais produtos" at bounding box center [494, 114] width 114 height 9
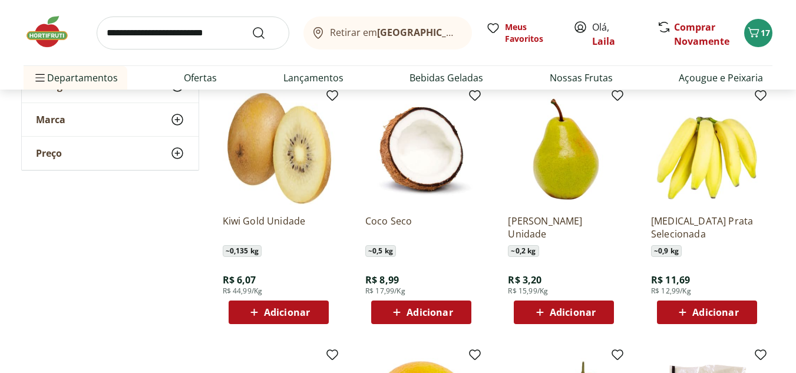
scroll to position [1709, 0]
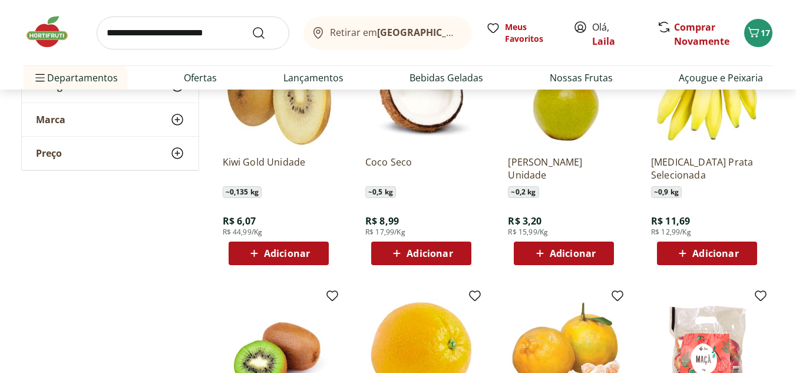
click at [561, 253] on span "Adicionar" at bounding box center [573, 253] width 46 height 9
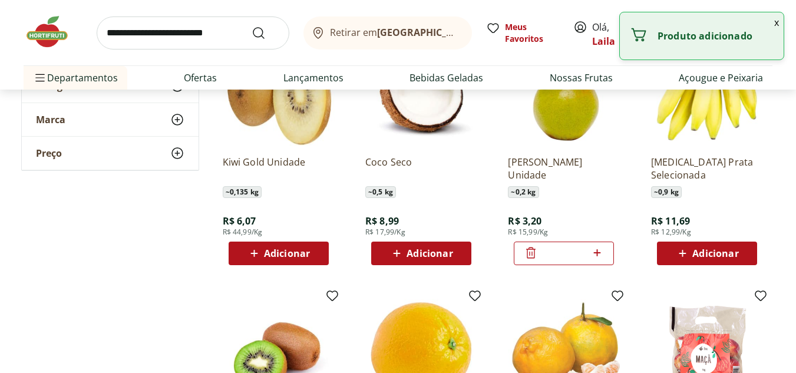
click at [596, 253] on icon at bounding box center [597, 252] width 7 height 7
type input "*"
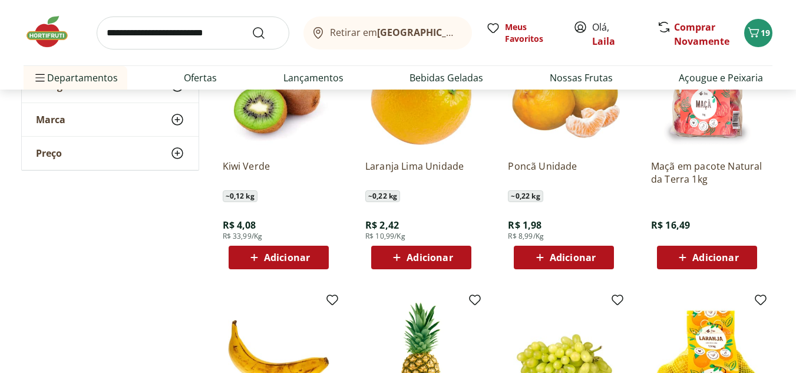
scroll to position [1945, 0]
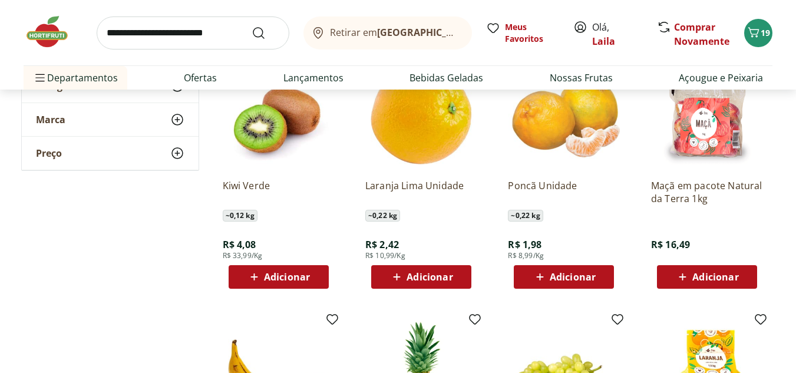
click at [295, 277] on span "Adicionar" at bounding box center [287, 276] width 46 height 9
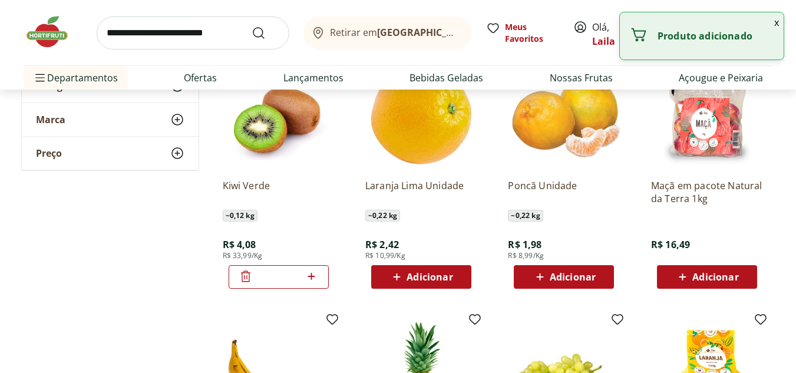
click at [314, 276] on icon at bounding box center [311, 276] width 15 height 14
type input "*"
click at [565, 278] on span "Adicionar" at bounding box center [573, 276] width 46 height 9
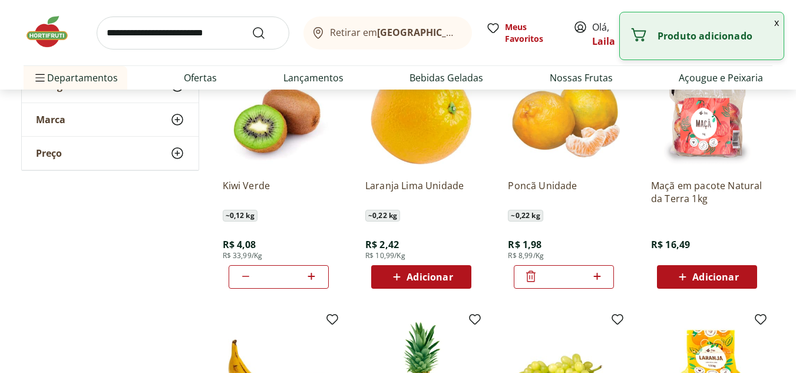
click at [597, 275] on icon at bounding box center [597, 276] width 7 height 7
type input "*"
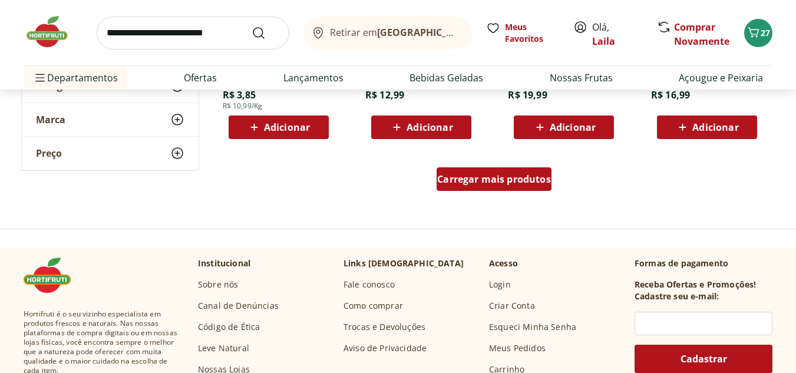
scroll to position [2358, 0]
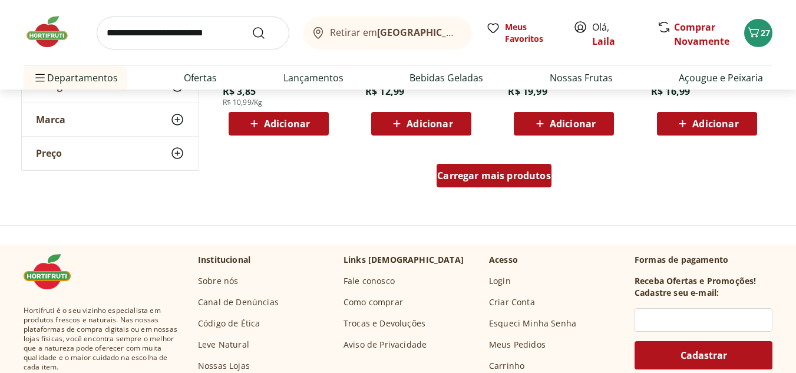
click at [502, 178] on span "Carregar mais produtos" at bounding box center [494, 175] width 114 height 9
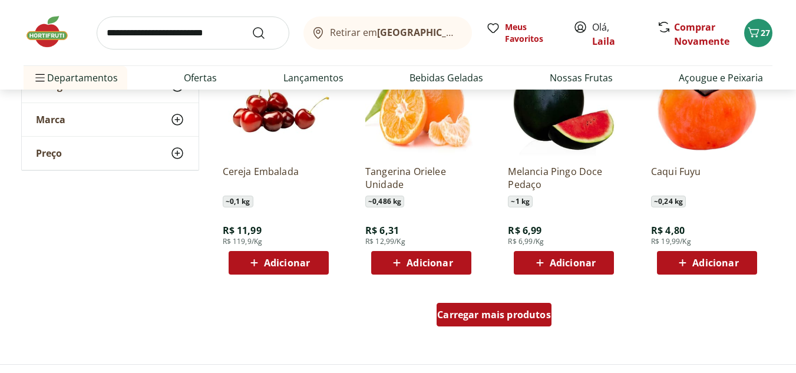
scroll to position [3006, 0]
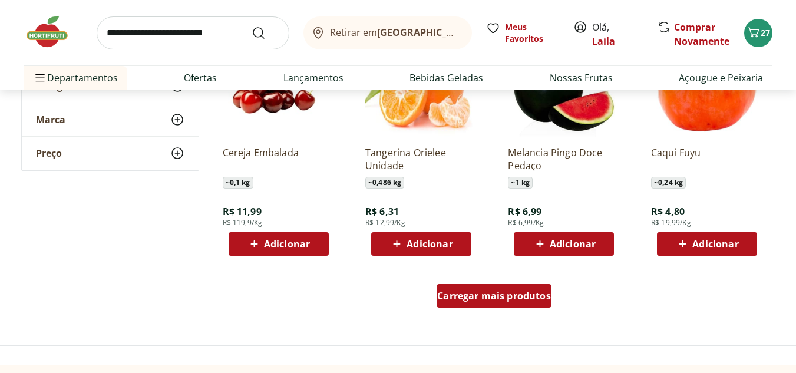
click at [465, 295] on span "Carregar mais produtos" at bounding box center [494, 295] width 114 height 9
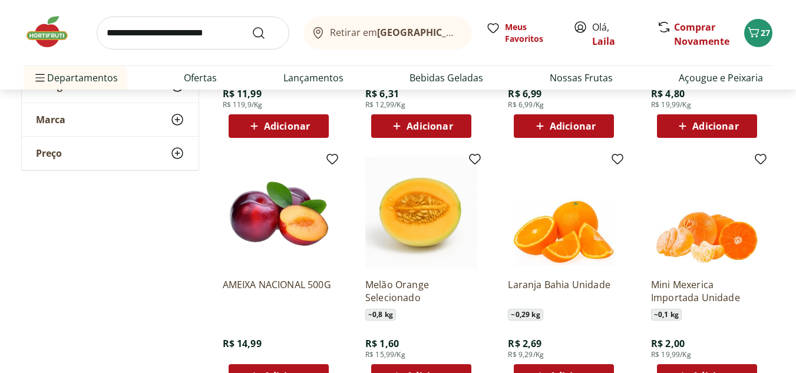
scroll to position [3183, 0]
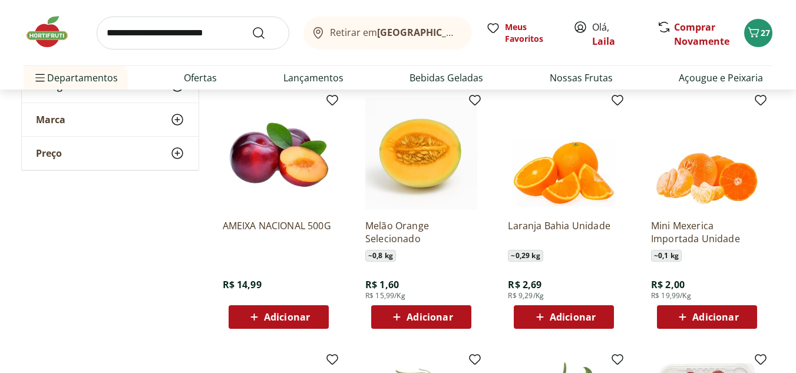
click at [729, 315] on span "Adicionar" at bounding box center [716, 316] width 46 height 9
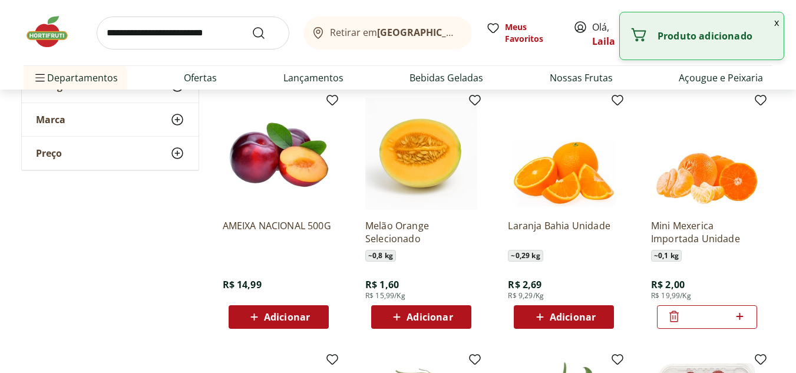
click at [738, 317] on icon at bounding box center [740, 316] width 7 height 7
type input "*"
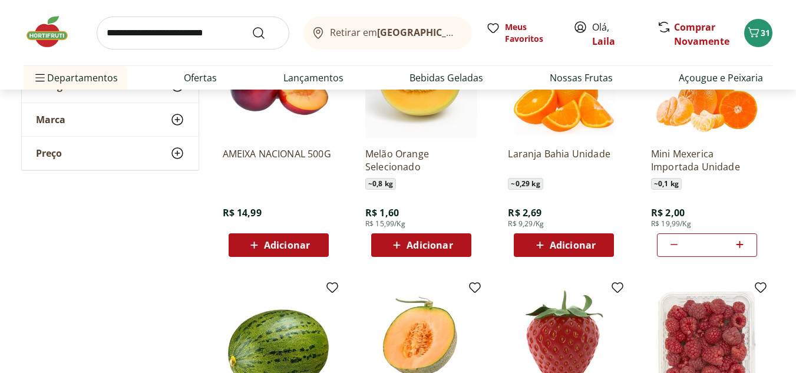
scroll to position [3242, 0]
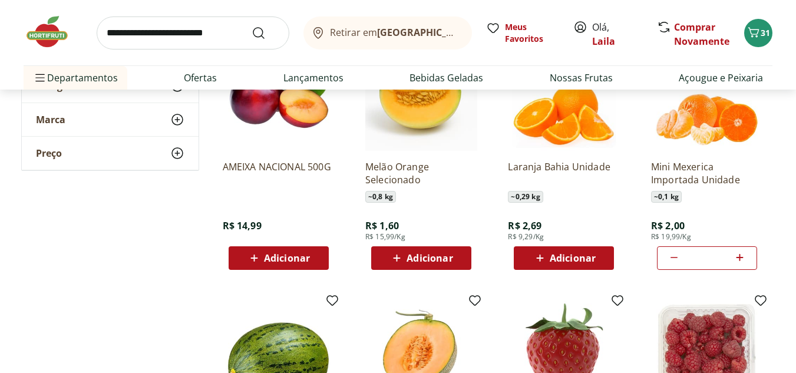
click at [290, 260] on span "Adicionar" at bounding box center [287, 257] width 46 height 9
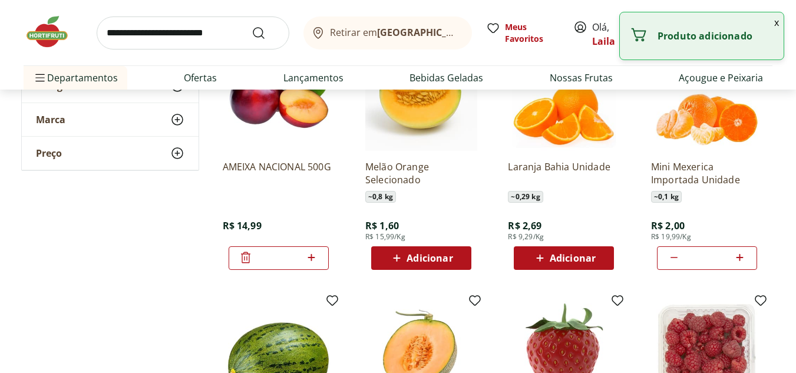
click at [311, 258] on icon at bounding box center [311, 257] width 7 height 7
type input "*"
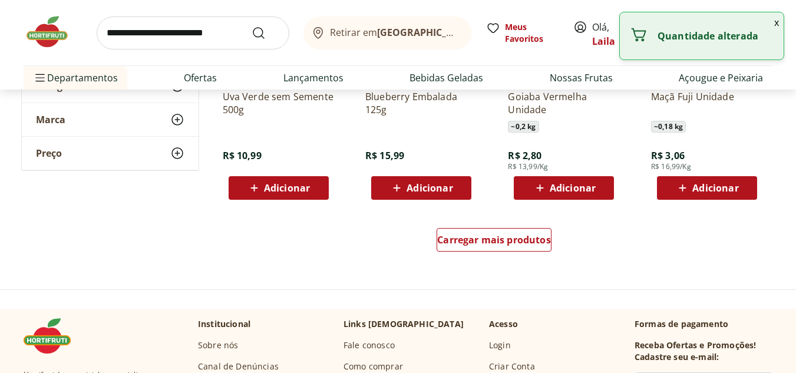
scroll to position [3831, 0]
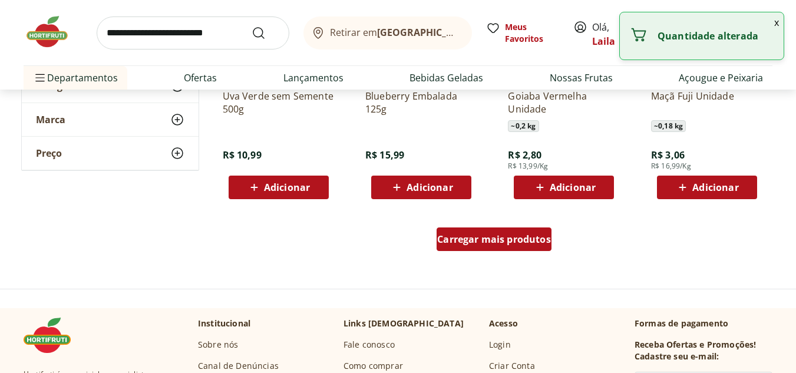
click at [469, 241] on span "Carregar mais produtos" at bounding box center [494, 239] width 114 height 9
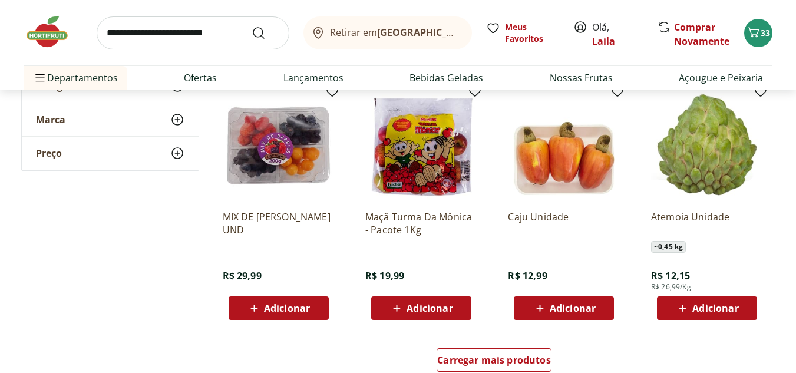
scroll to position [4479, 0]
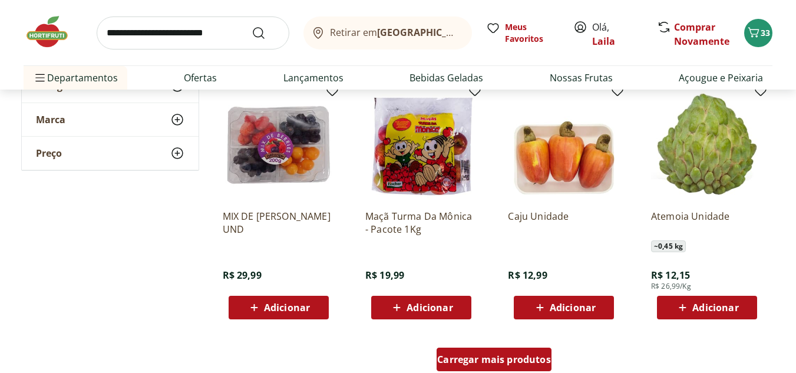
click at [497, 360] on span "Carregar mais produtos" at bounding box center [494, 359] width 114 height 9
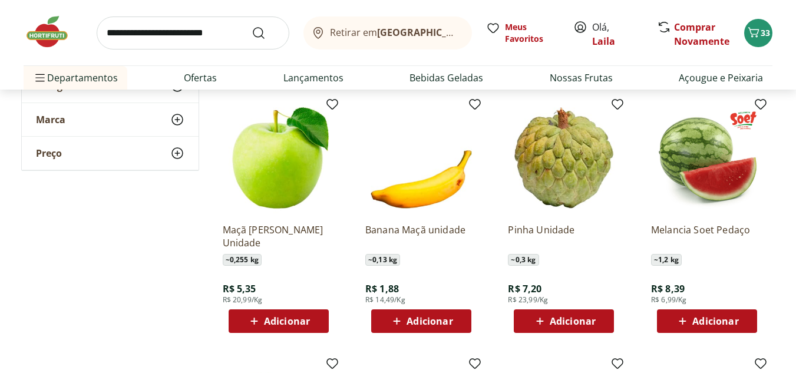
scroll to position [4715, 0]
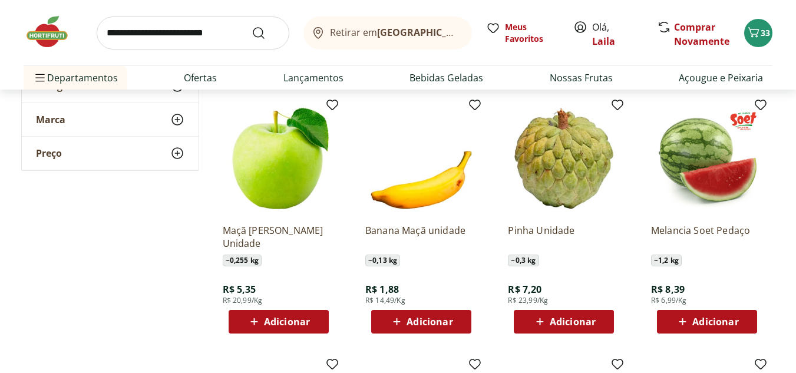
click at [730, 319] on span "Adicionar" at bounding box center [716, 321] width 46 height 9
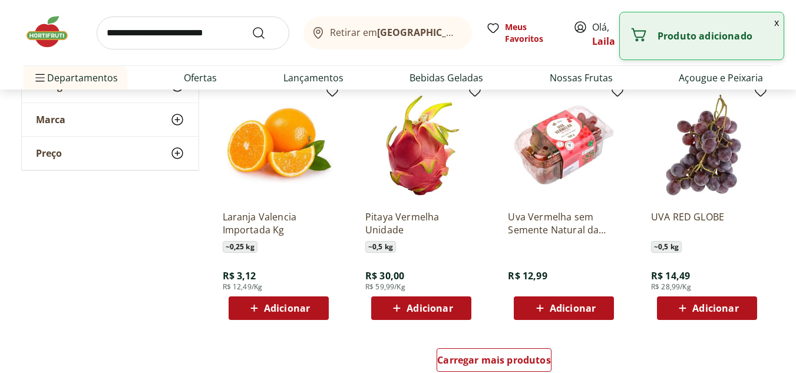
scroll to position [5305, 0]
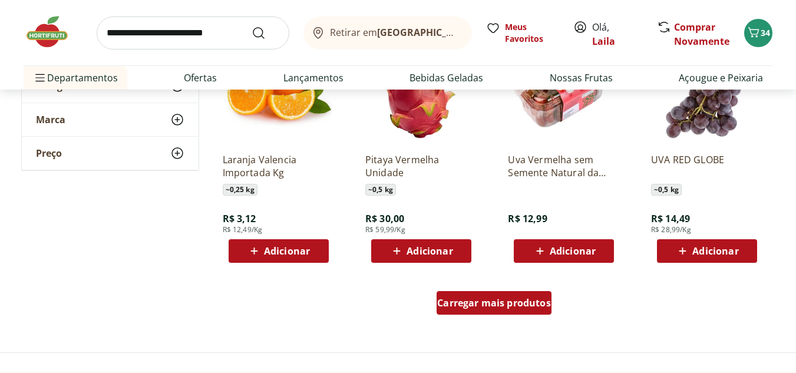
click at [476, 294] on div "Carregar mais produtos" at bounding box center [494, 303] width 115 height 24
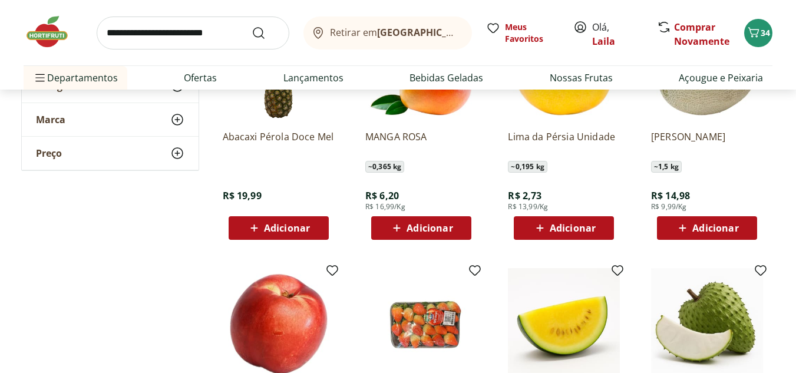
scroll to position [5835, 0]
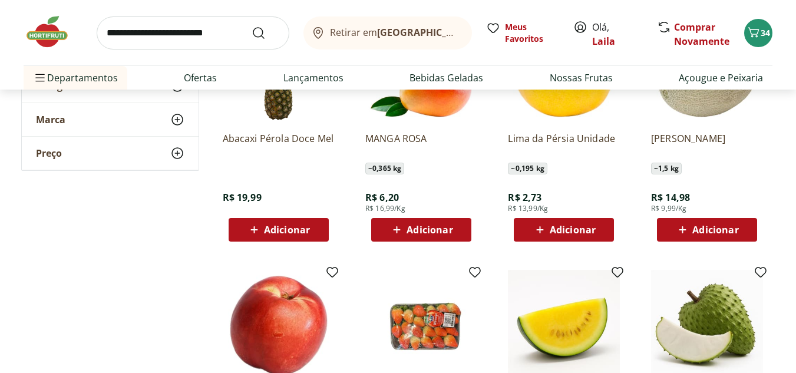
click at [310, 228] on div "Adicionar" at bounding box center [278, 229] width 81 height 21
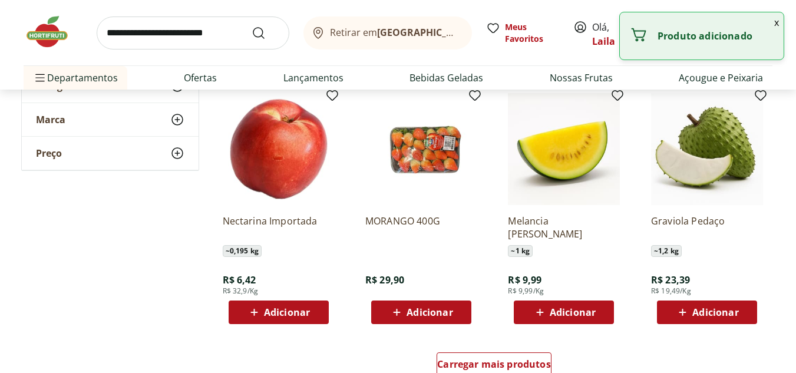
scroll to position [6130, 0]
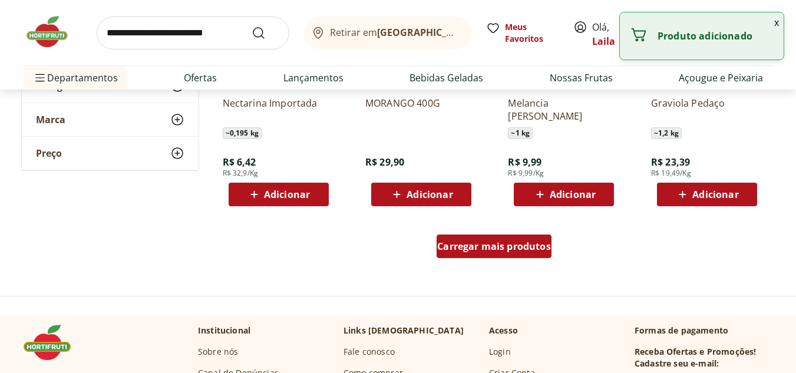
click at [463, 243] on span "Carregar mais produtos" at bounding box center [494, 246] width 114 height 9
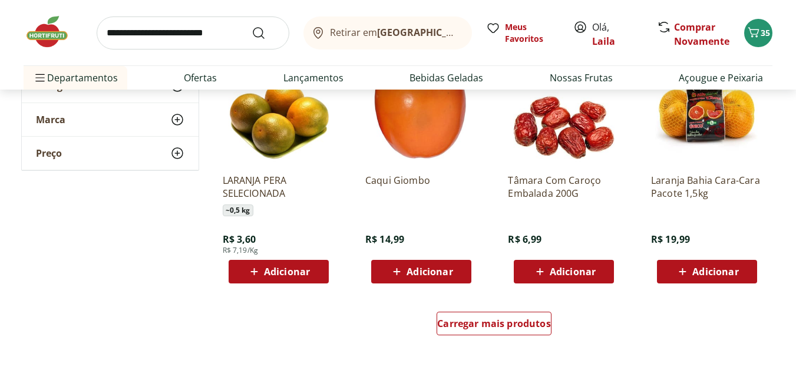
scroll to position [6837, 0]
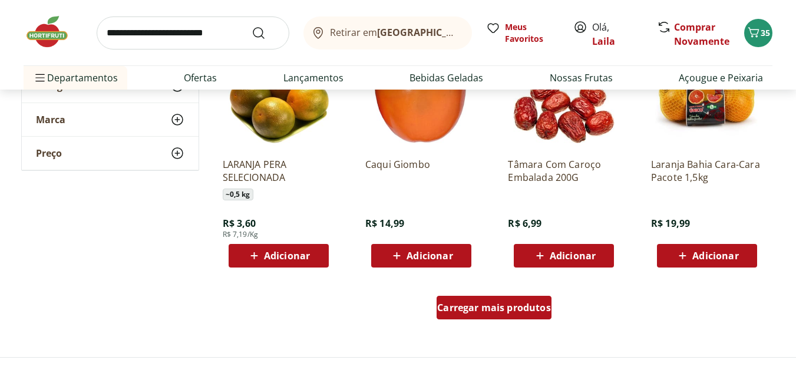
click at [467, 312] on span "Carregar mais produtos" at bounding box center [494, 307] width 114 height 9
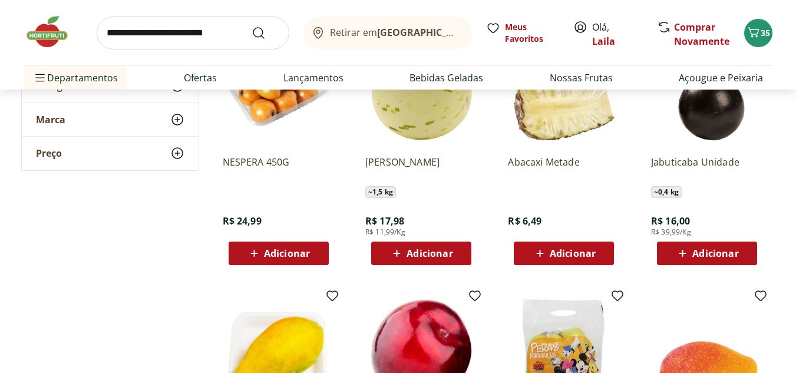
scroll to position [7368, 0]
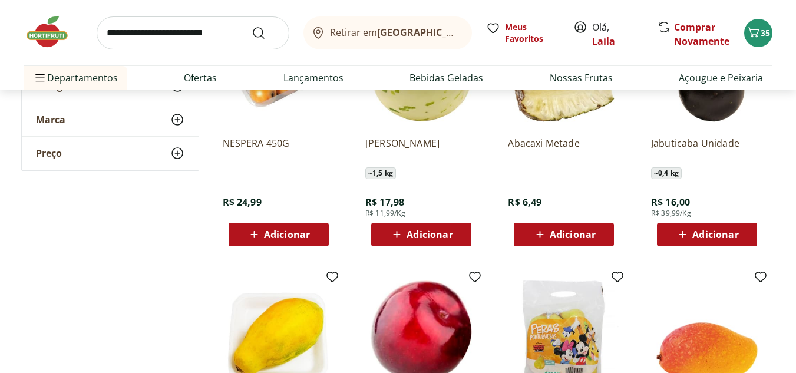
click at [545, 233] on icon at bounding box center [540, 235] width 15 height 14
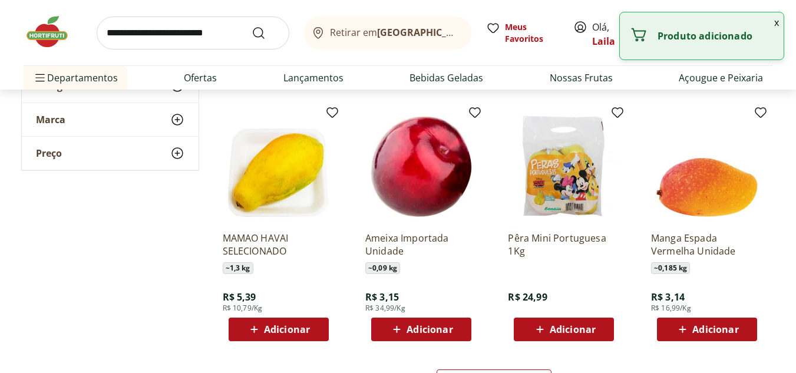
scroll to position [7544, 0]
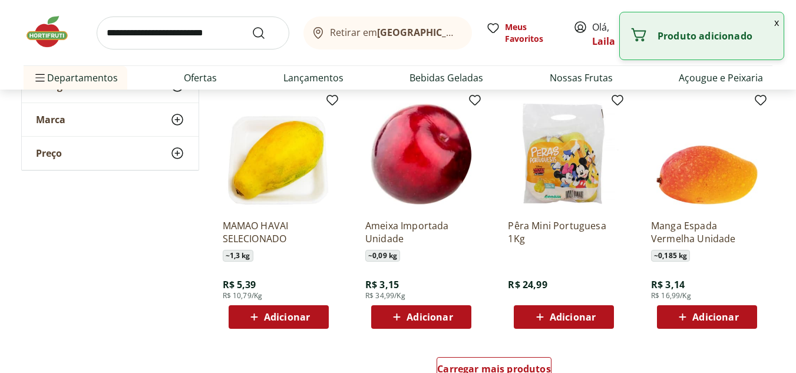
click at [416, 318] on span "Adicionar" at bounding box center [430, 316] width 46 height 9
click at [454, 315] on icon at bounding box center [454, 316] width 15 height 14
type input "*"
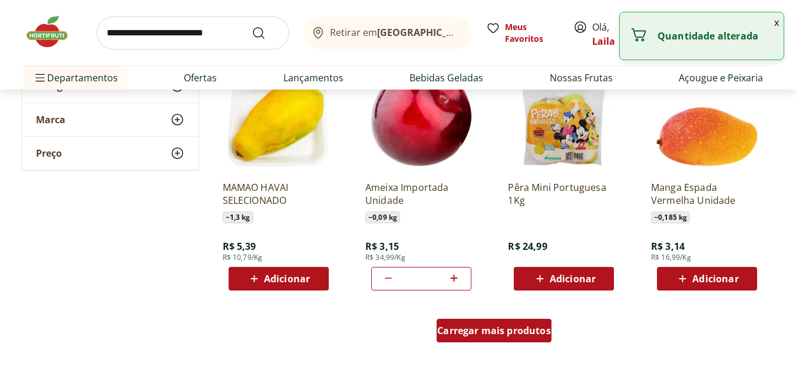
scroll to position [7603, 0]
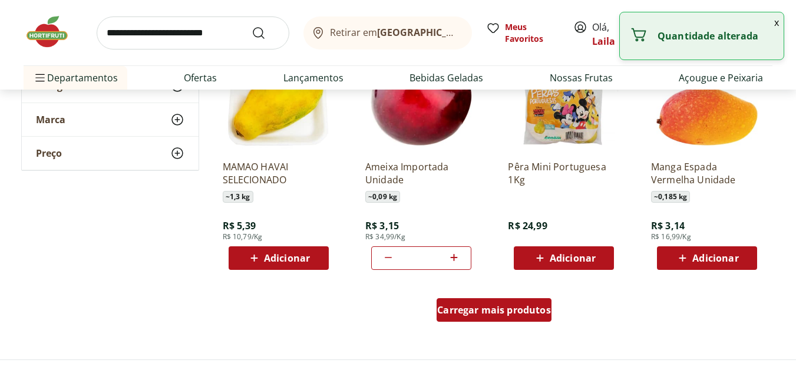
click at [459, 311] on span "Carregar mais produtos" at bounding box center [494, 309] width 114 height 9
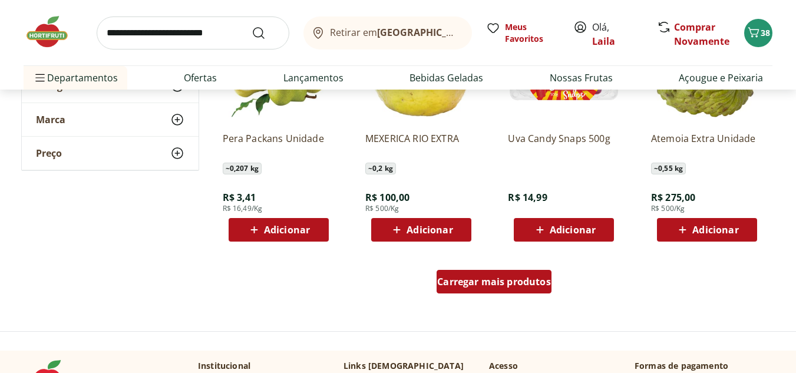
scroll to position [8428, 0]
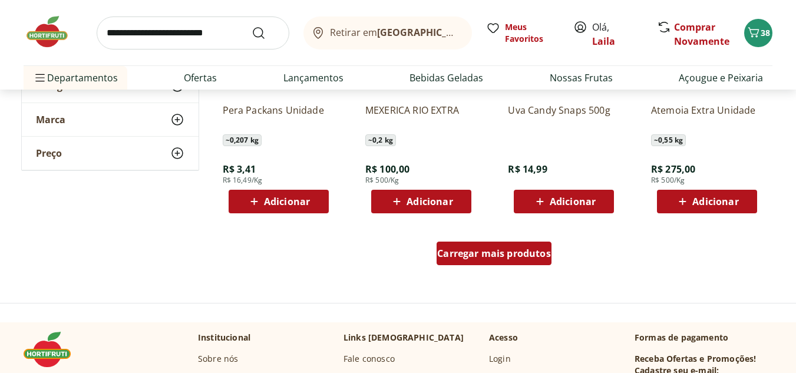
click at [463, 258] on span "Carregar mais produtos" at bounding box center [494, 253] width 114 height 9
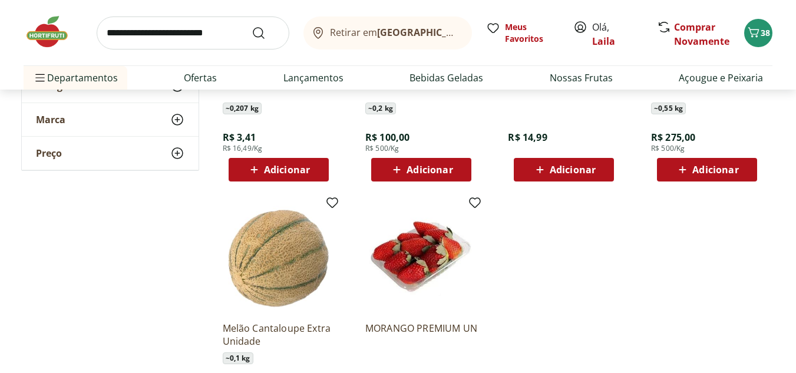
scroll to position [8428, 0]
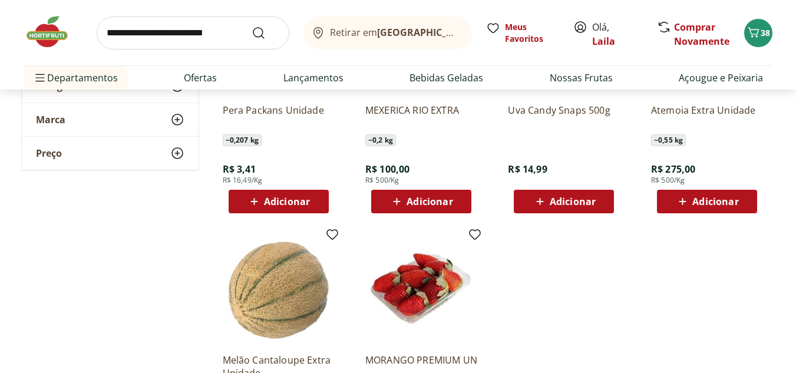
click at [222, 39] on input "search" at bounding box center [193, 33] width 193 height 33
type input "**********"
click at [252, 26] on button "Submit Search" at bounding box center [266, 33] width 28 height 14
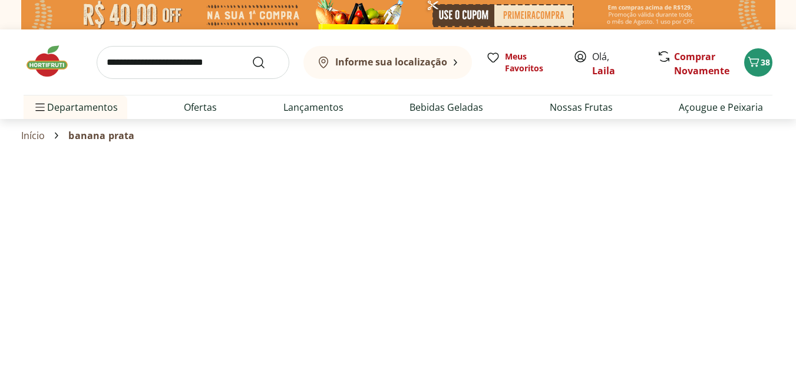
select select "**********"
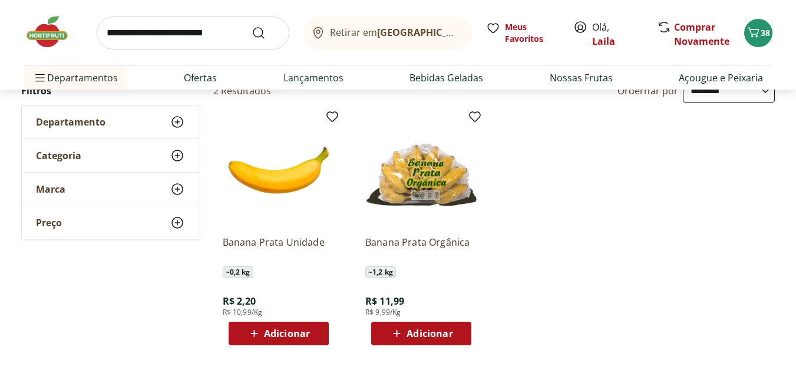
scroll to position [177, 0]
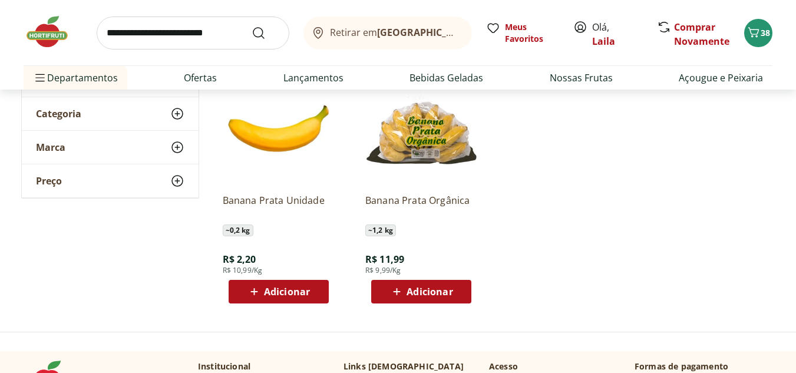
click at [314, 293] on div "Adicionar" at bounding box center [278, 291] width 81 height 21
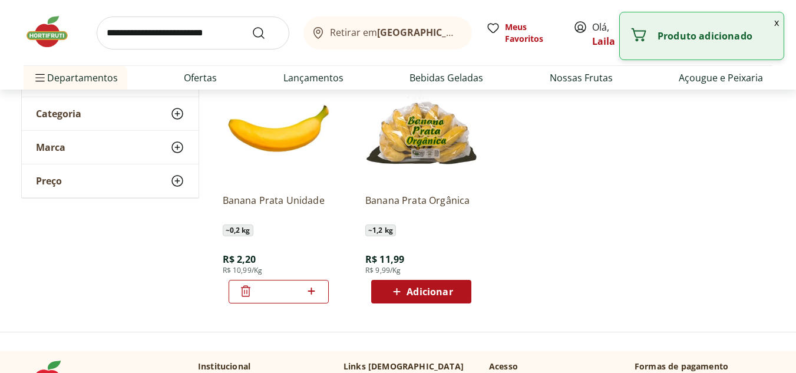
click at [315, 289] on icon at bounding box center [311, 291] width 15 height 14
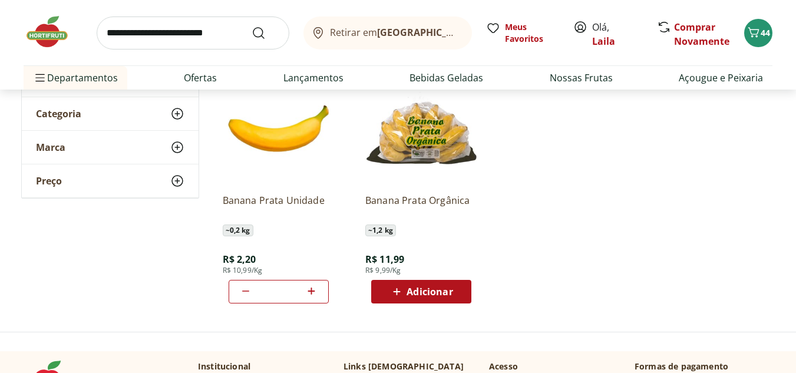
click at [314, 289] on icon at bounding box center [311, 291] width 15 height 14
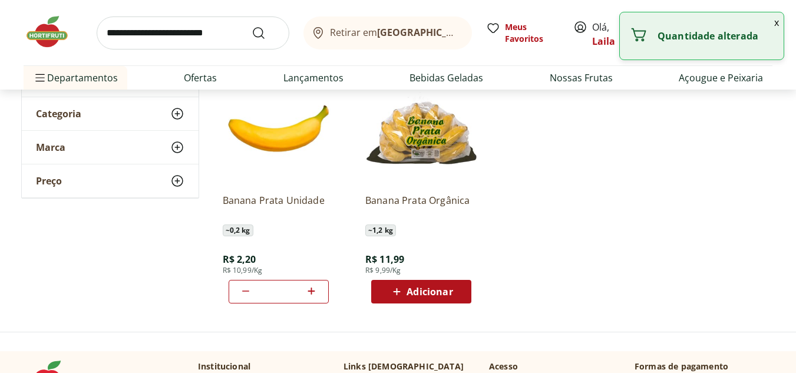
click at [314, 289] on icon at bounding box center [311, 291] width 15 height 14
type input "*"
click at [180, 36] on input "search" at bounding box center [193, 33] width 193 height 33
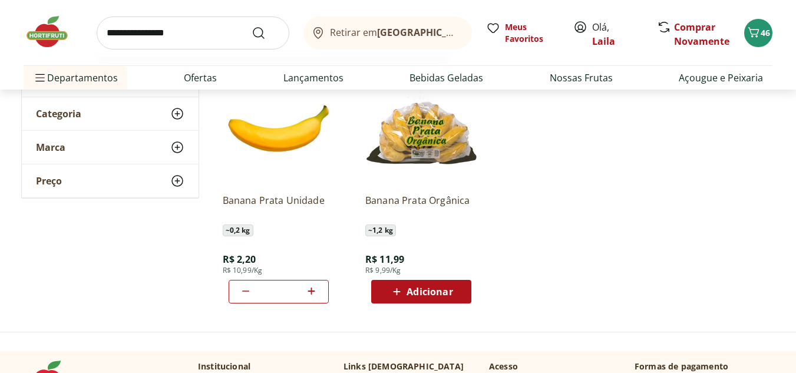
type input "**********"
click at [252, 26] on button "Submit Search" at bounding box center [266, 33] width 28 height 14
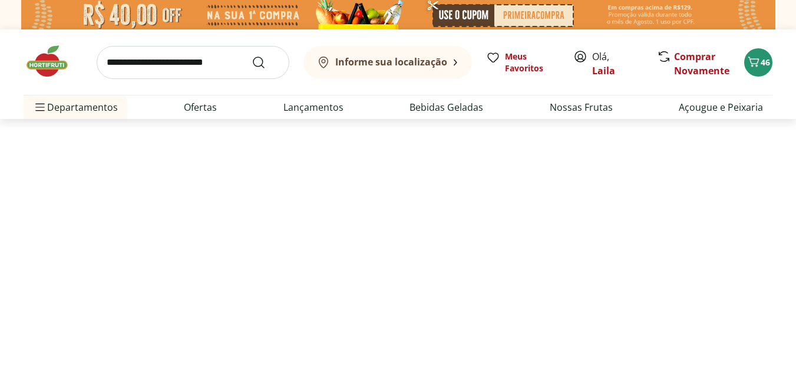
select select "**********"
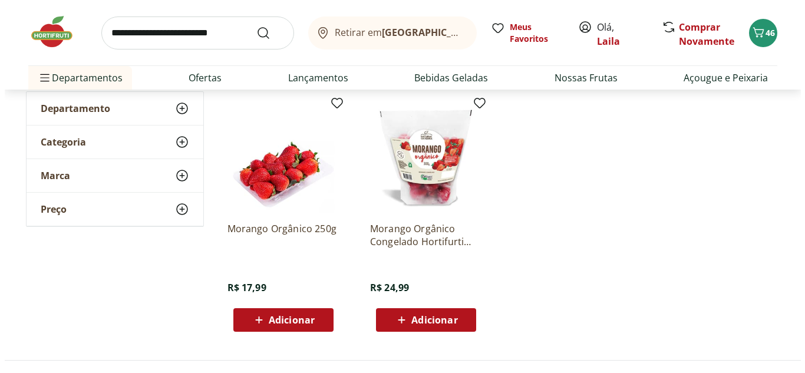
scroll to position [177, 0]
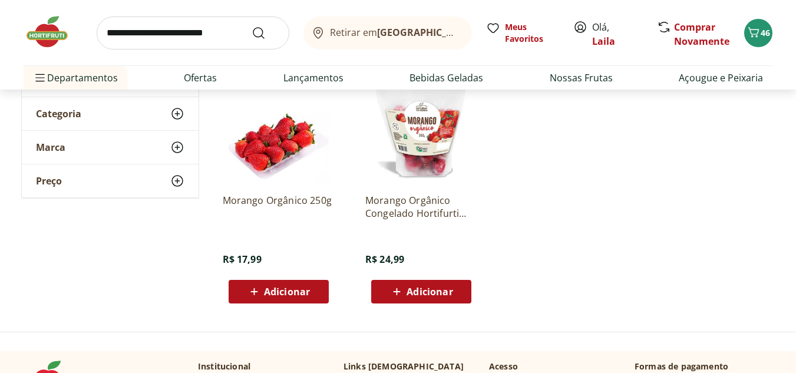
click at [318, 295] on div "Adicionar" at bounding box center [278, 291] width 81 height 21
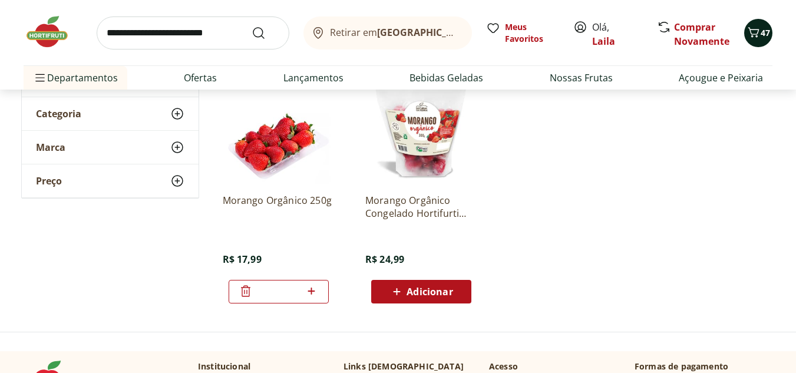
click at [756, 36] on icon "Carrinho" at bounding box center [754, 32] width 14 height 14
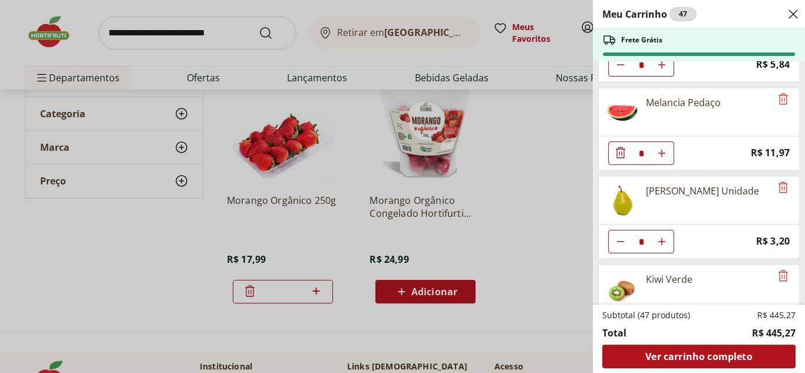
scroll to position [884, 0]
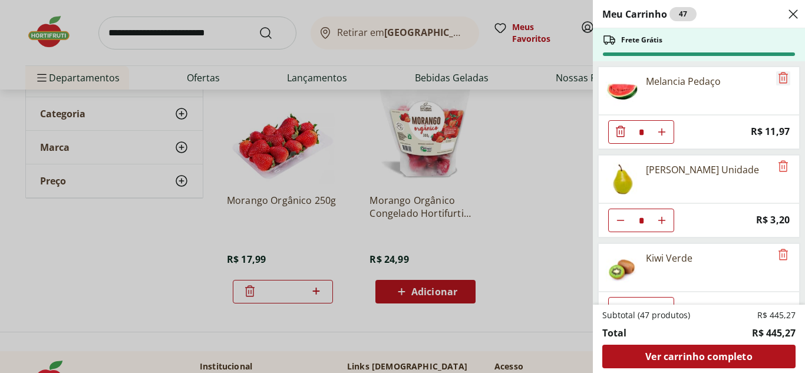
click at [783, 77] on icon "Remove" at bounding box center [783, 78] width 14 height 14
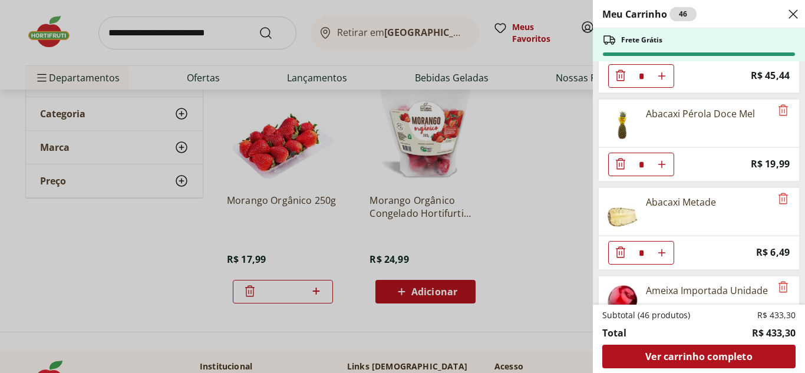
scroll to position [1385, 0]
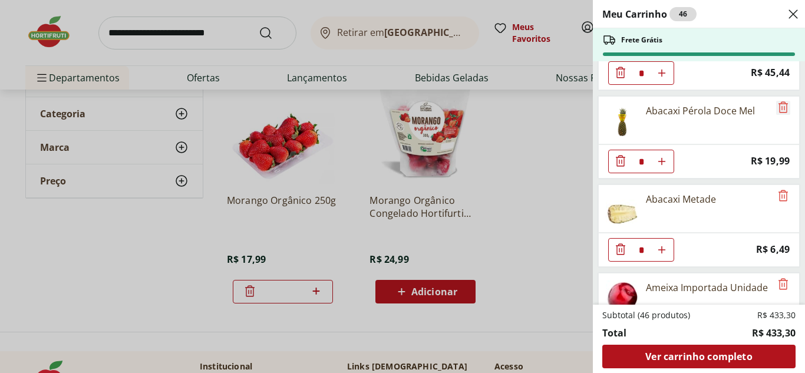
click at [783, 106] on icon "Remove" at bounding box center [783, 107] width 14 height 14
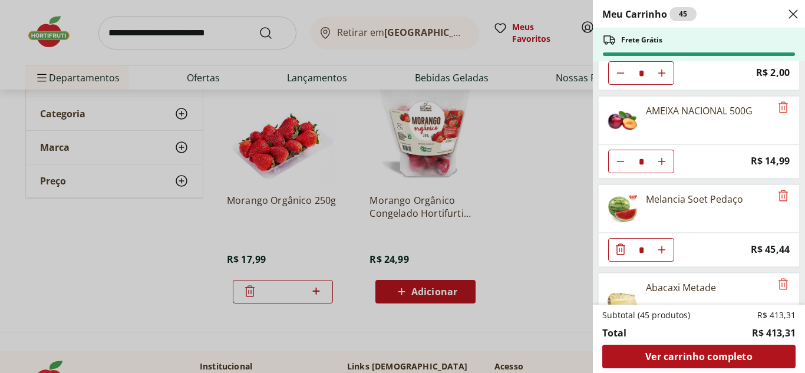
scroll to position [1149, 0]
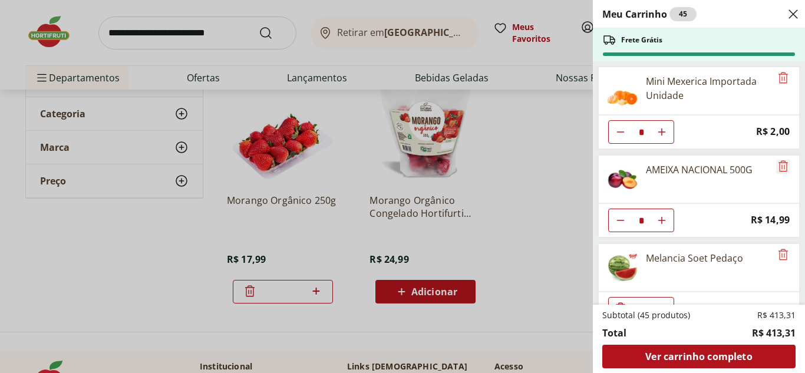
click at [776, 166] on icon "Remove" at bounding box center [783, 166] width 14 height 14
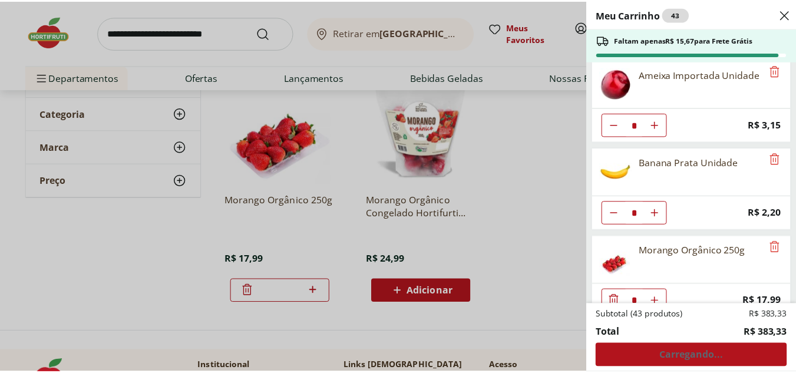
scroll to position [1441, 0]
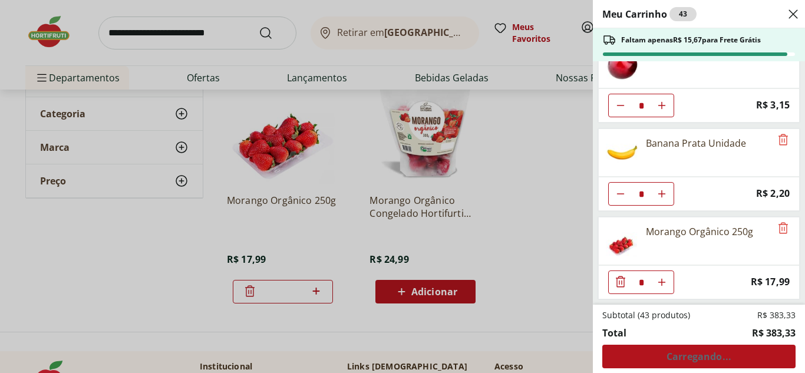
click at [73, 75] on div "Meu Carrinho 43 Faltam apenas R$ 15,67 para Frete Grátis Queijo Parmesão Reserv…" at bounding box center [402, 186] width 805 height 373
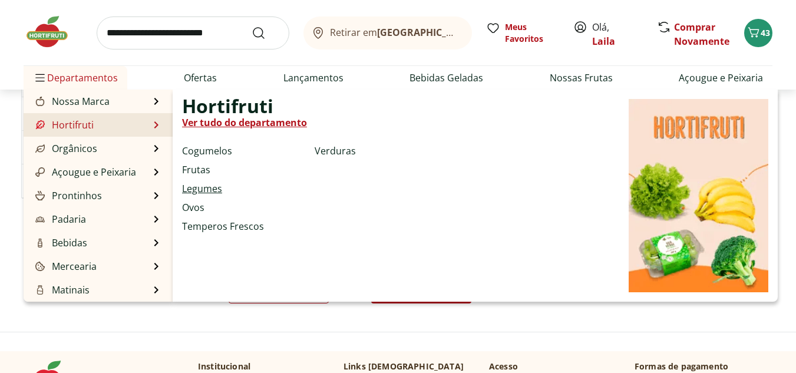
click at [207, 189] on link "Legumes" at bounding box center [202, 189] width 40 height 14
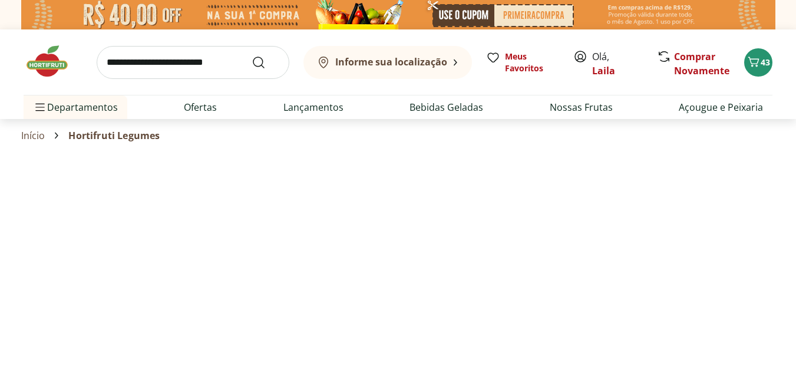
select select "**********"
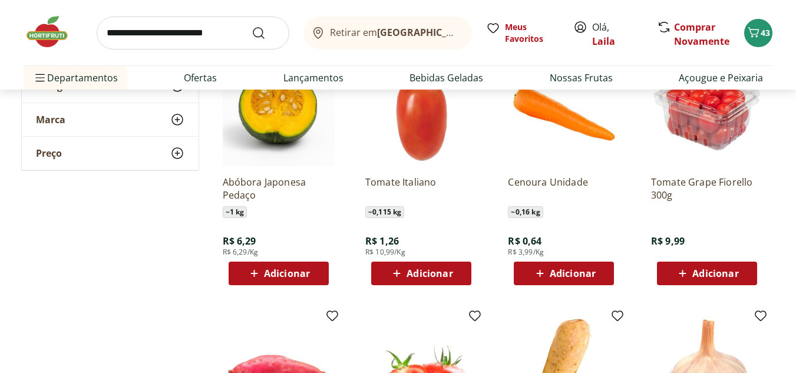
scroll to position [413, 0]
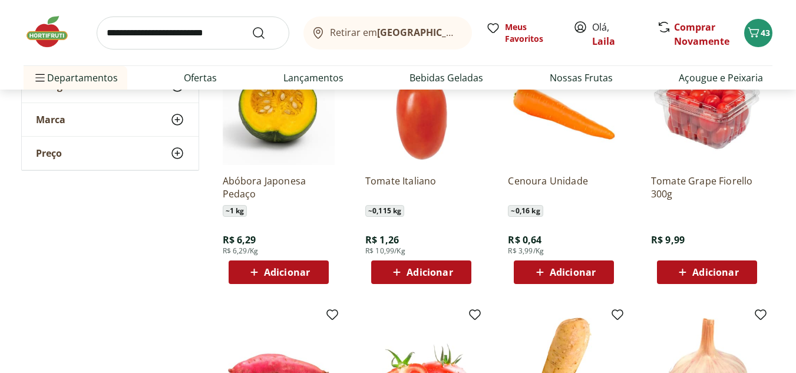
click at [711, 275] on span "Adicionar" at bounding box center [716, 272] width 46 height 9
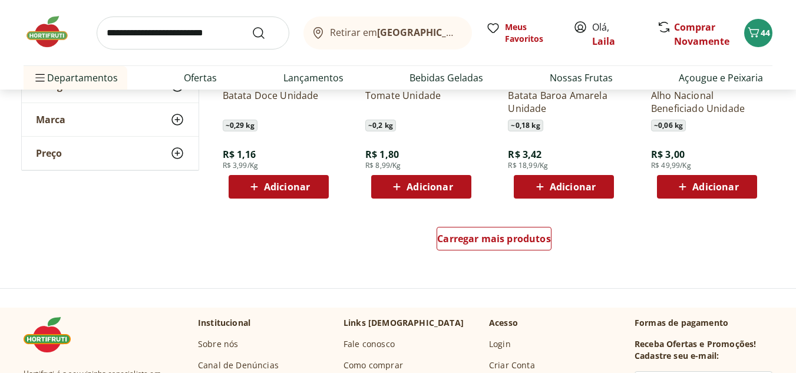
scroll to position [766, 0]
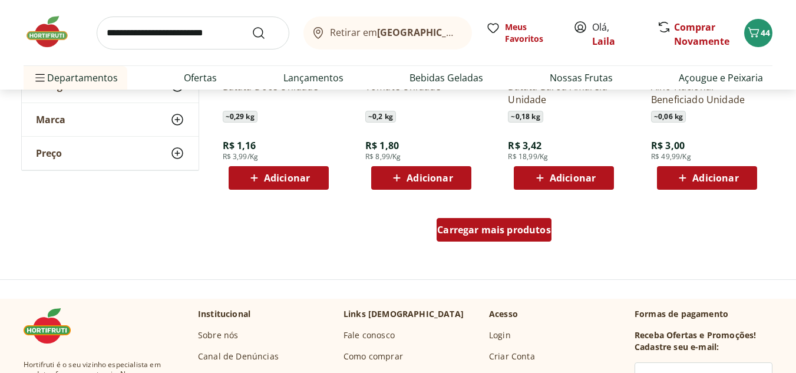
click at [466, 229] on span "Carregar mais produtos" at bounding box center [494, 229] width 114 height 9
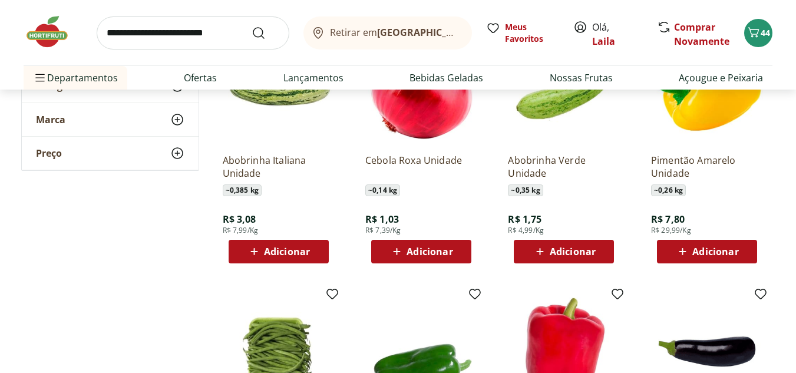
scroll to position [943, 0]
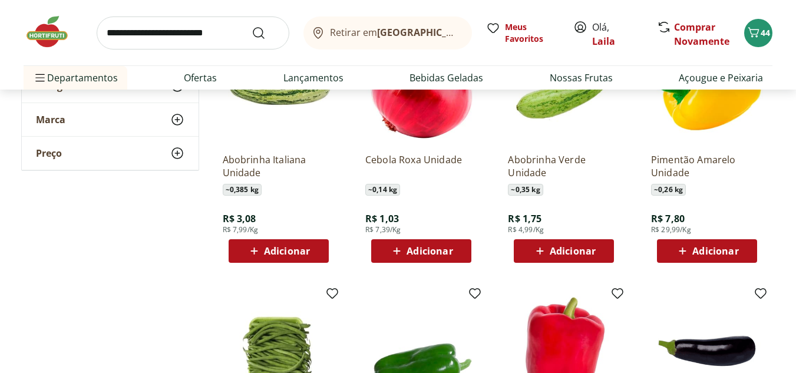
click at [258, 255] on icon at bounding box center [254, 251] width 15 height 14
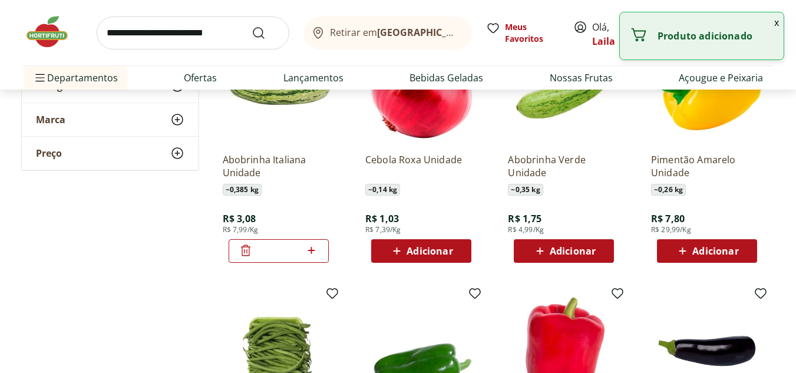
click at [315, 251] on icon at bounding box center [311, 250] width 15 height 14
type input "*"
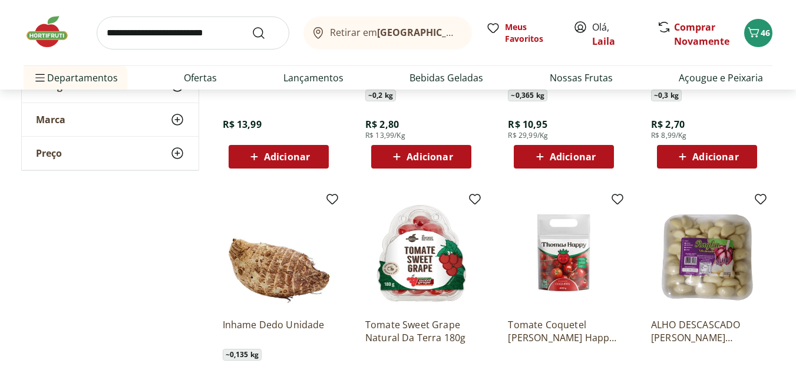
scroll to position [1415, 0]
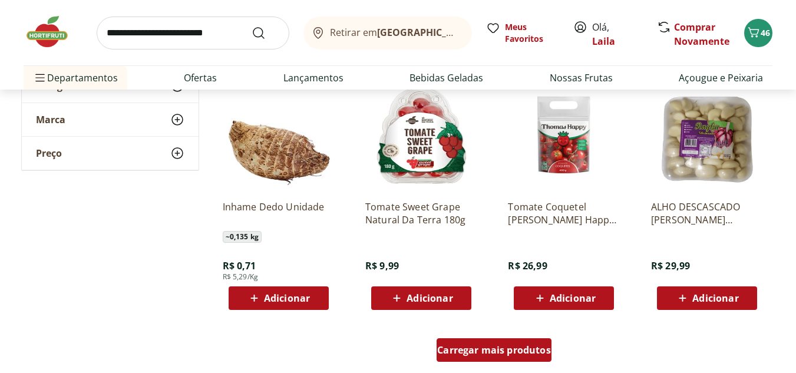
click at [456, 345] on span "Carregar mais produtos" at bounding box center [494, 349] width 114 height 9
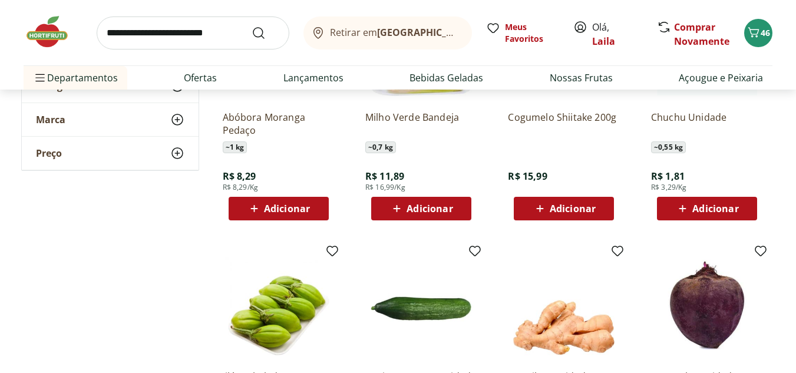
scroll to position [2004, 0]
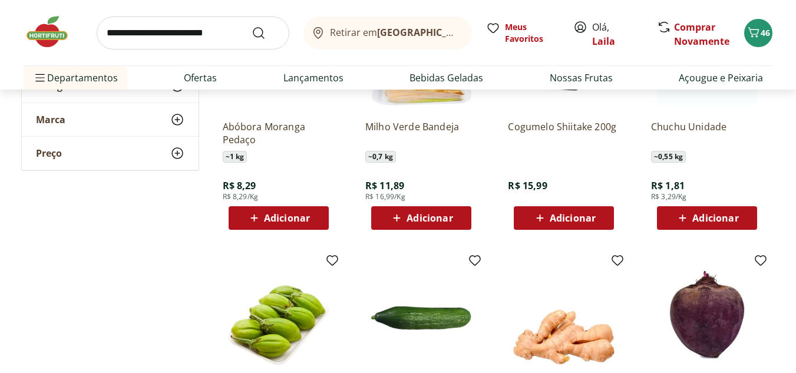
click at [737, 216] on span "Adicionar" at bounding box center [716, 217] width 46 height 9
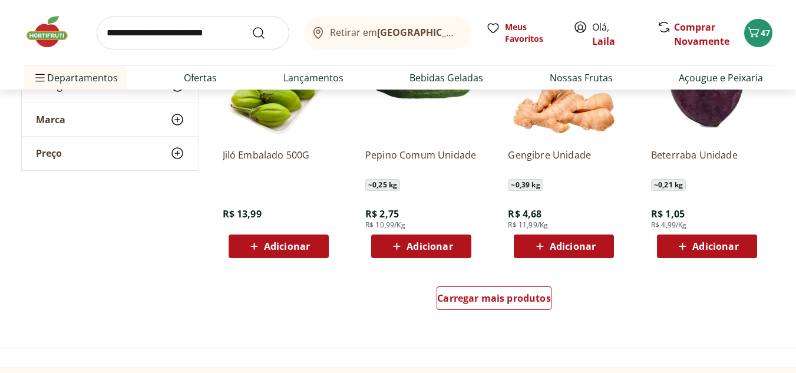
scroll to position [2240, 0]
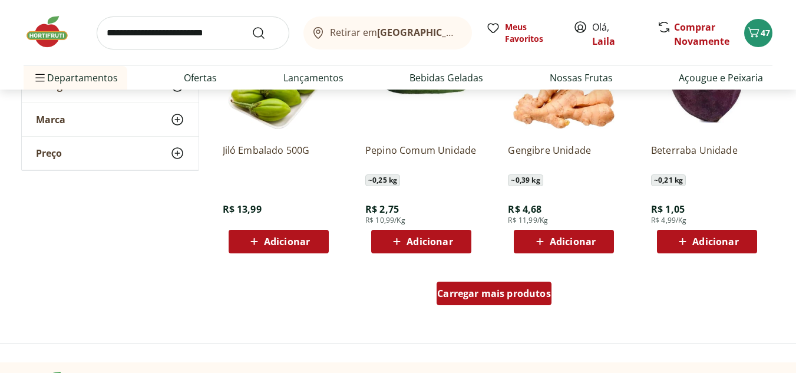
click at [497, 294] on span "Carregar mais produtos" at bounding box center [494, 293] width 114 height 9
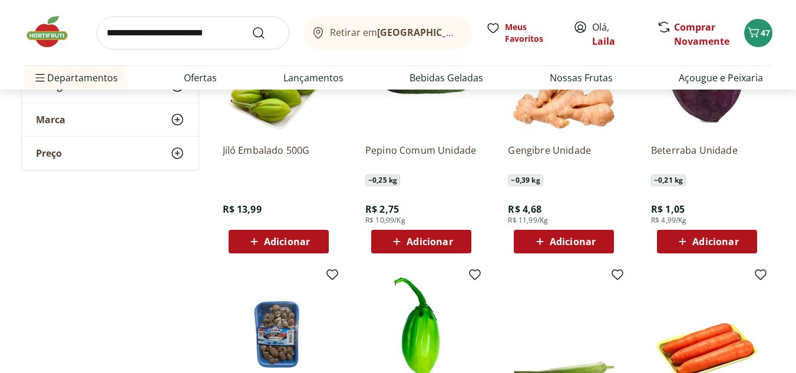
click at [706, 238] on span "Adicionar" at bounding box center [716, 241] width 46 height 9
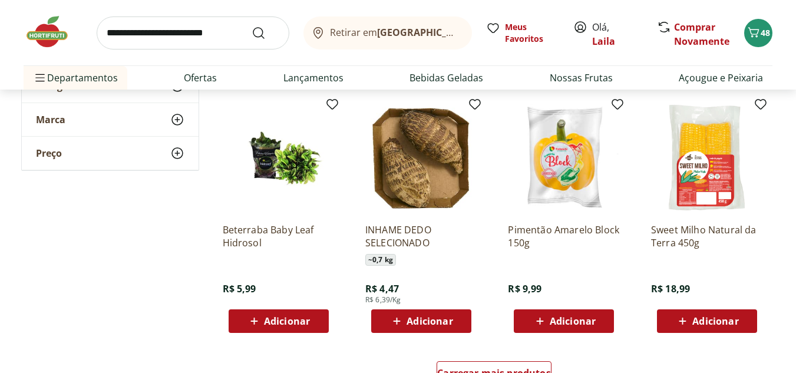
scroll to position [3065, 0]
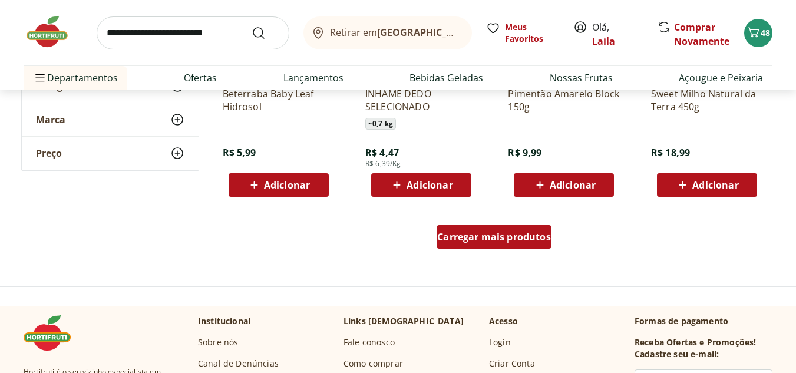
click at [474, 238] on span "Carregar mais produtos" at bounding box center [494, 236] width 114 height 9
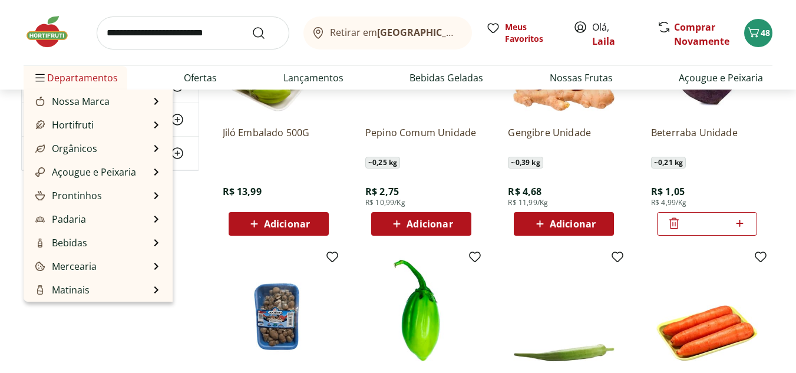
scroll to position [2063, 0]
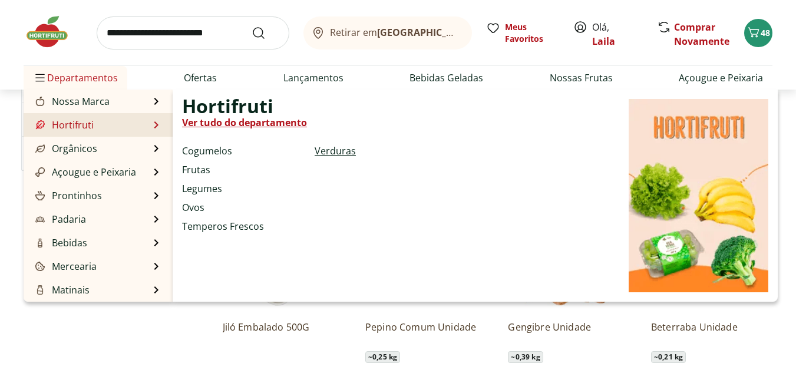
click at [331, 146] on link "Verduras" at bounding box center [335, 151] width 41 height 14
select select "**********"
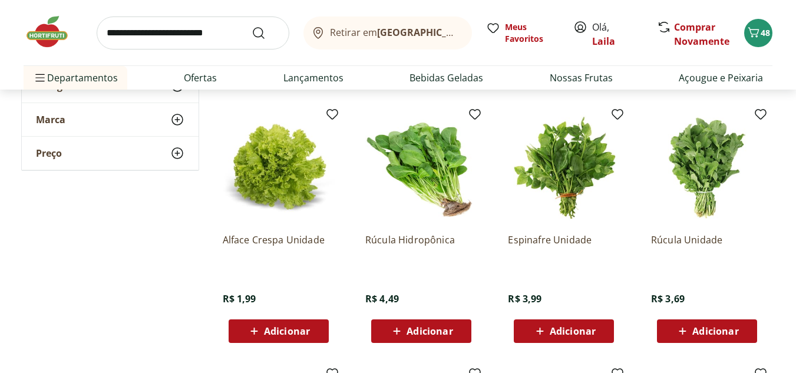
scroll to position [413, 0]
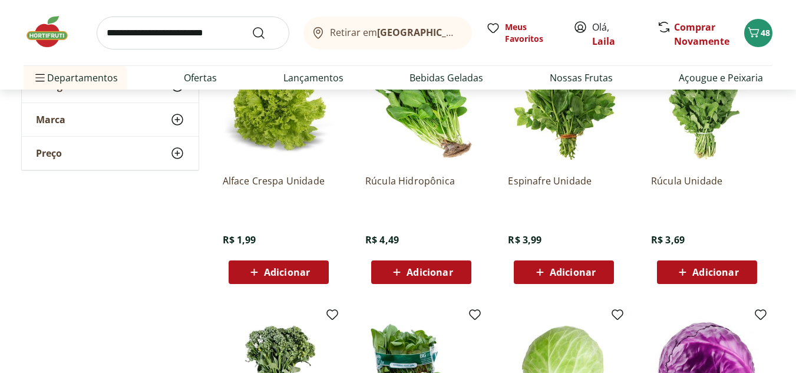
click at [687, 274] on icon at bounding box center [682, 272] width 15 height 14
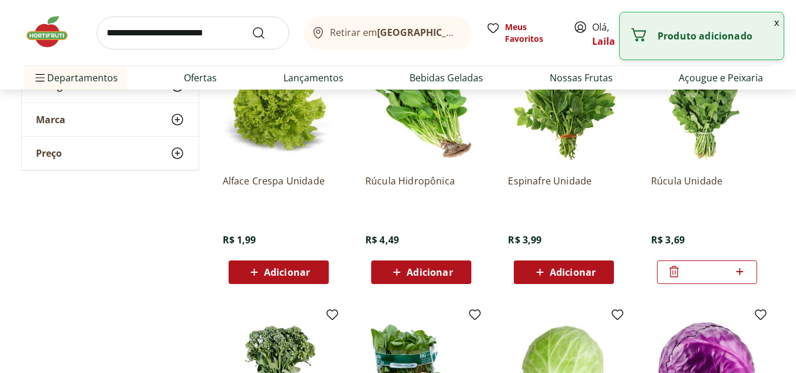
click at [586, 272] on span "Adicionar" at bounding box center [573, 272] width 46 height 9
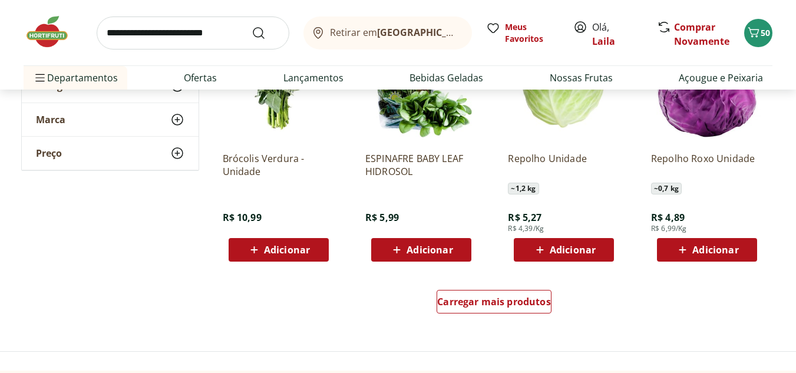
scroll to position [707, 0]
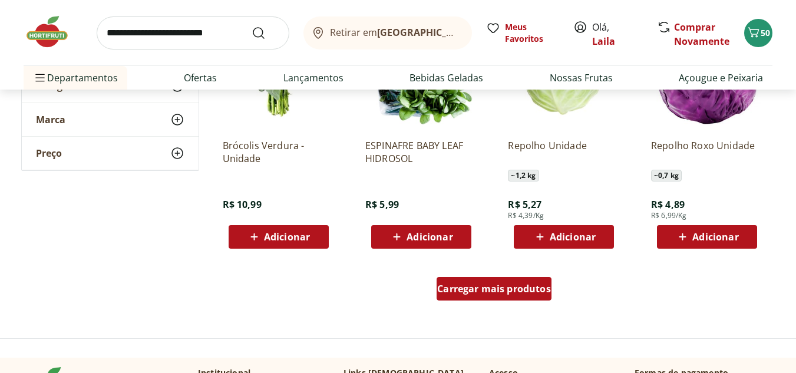
click at [453, 293] on span "Carregar mais produtos" at bounding box center [494, 288] width 114 height 9
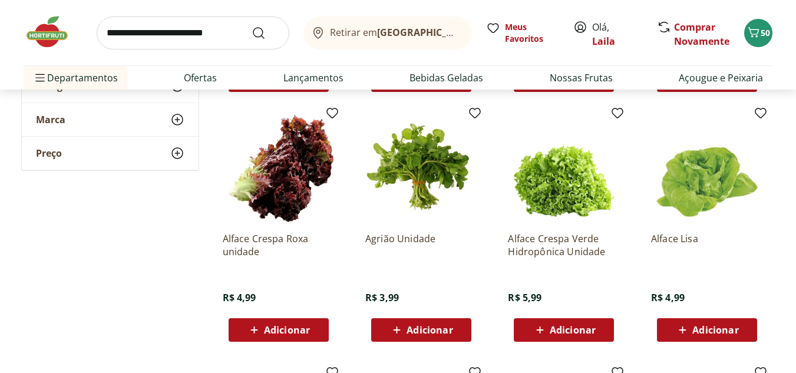
scroll to position [884, 0]
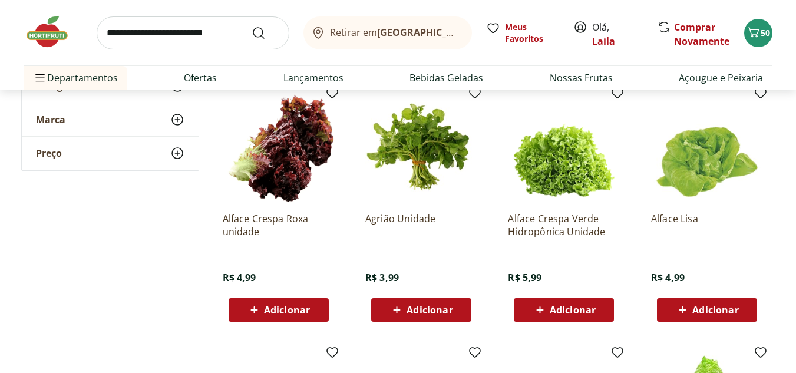
click at [559, 309] on span "Adicionar" at bounding box center [573, 309] width 46 height 9
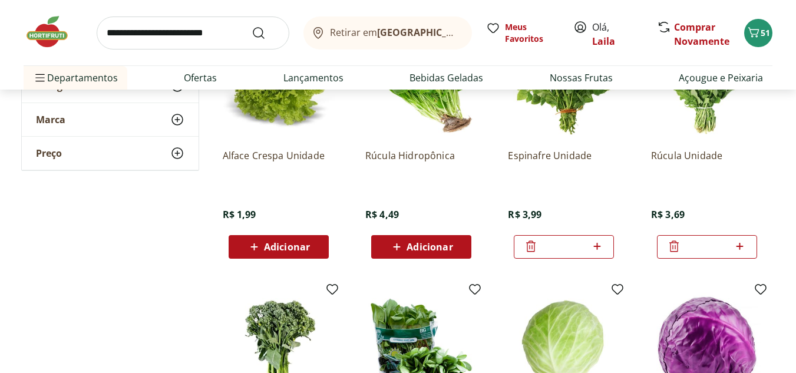
scroll to position [413, 0]
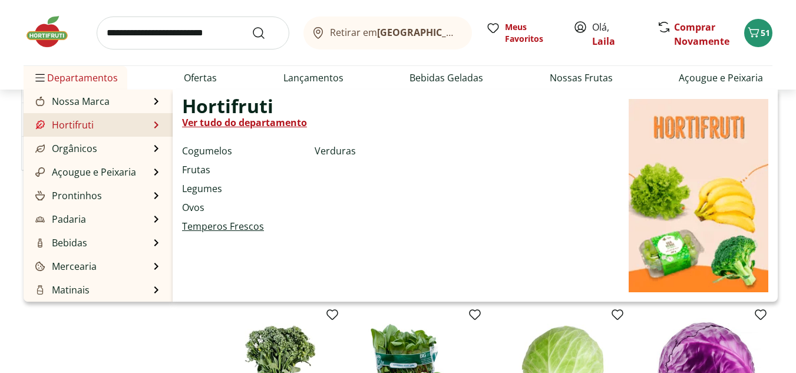
click at [232, 225] on link "Temperos Frescos" at bounding box center [223, 226] width 82 height 14
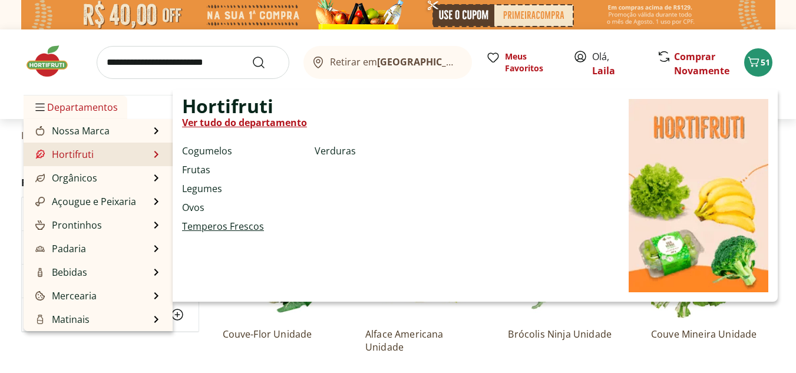
select select "**********"
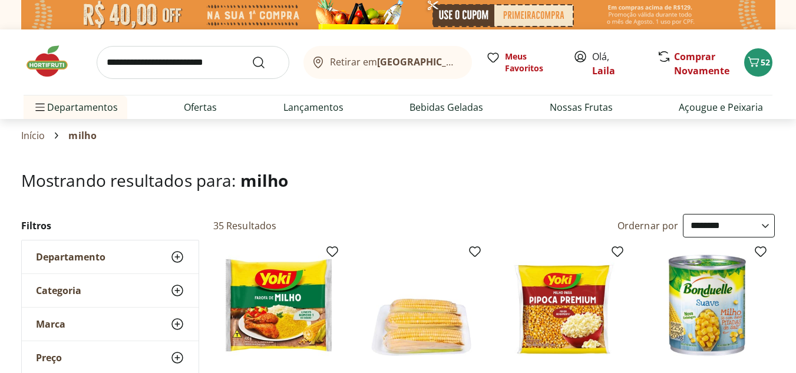
select select "**********"
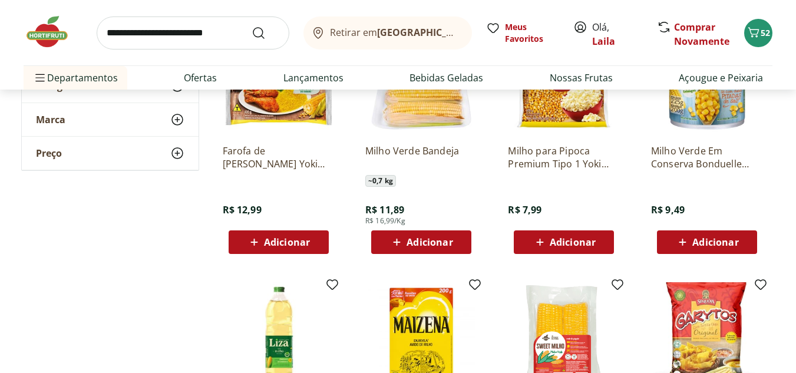
scroll to position [295, 0]
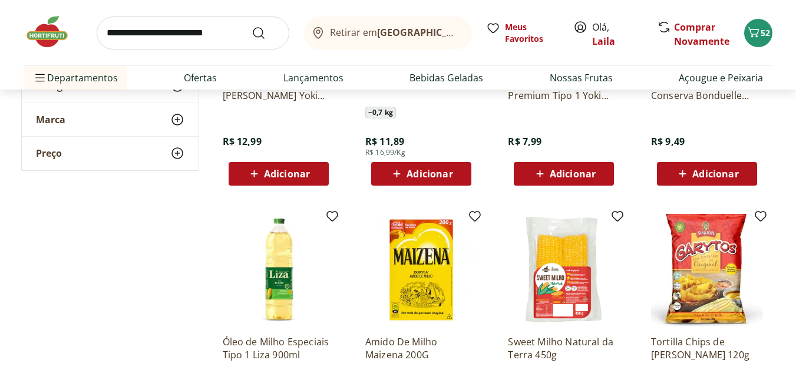
click at [713, 170] on span "Adicionar" at bounding box center [716, 173] width 46 height 9
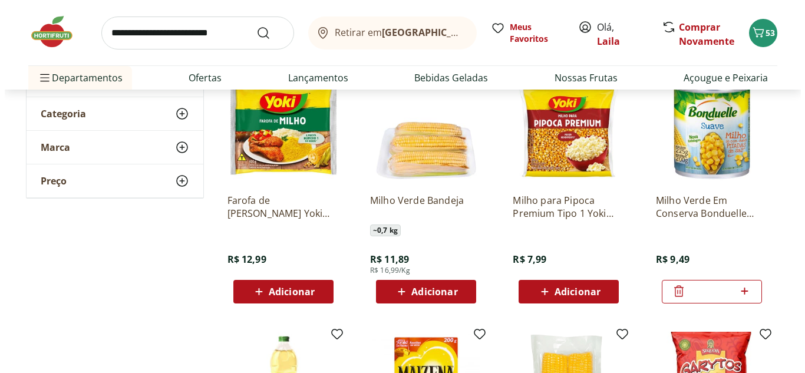
scroll to position [0, 0]
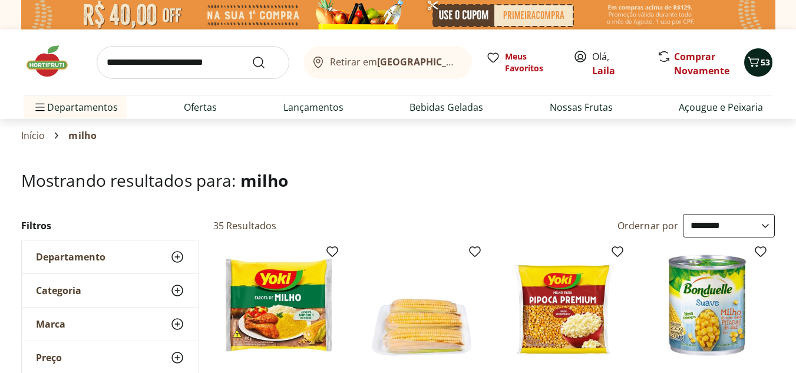
click at [755, 62] on icon "Carrinho" at bounding box center [754, 62] width 14 height 14
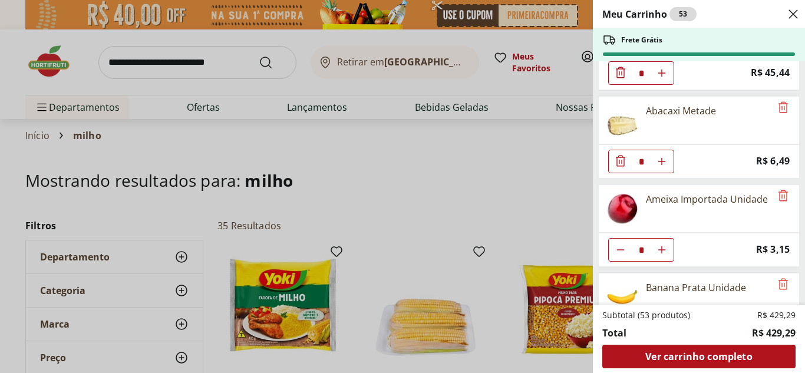
scroll to position [1591, 0]
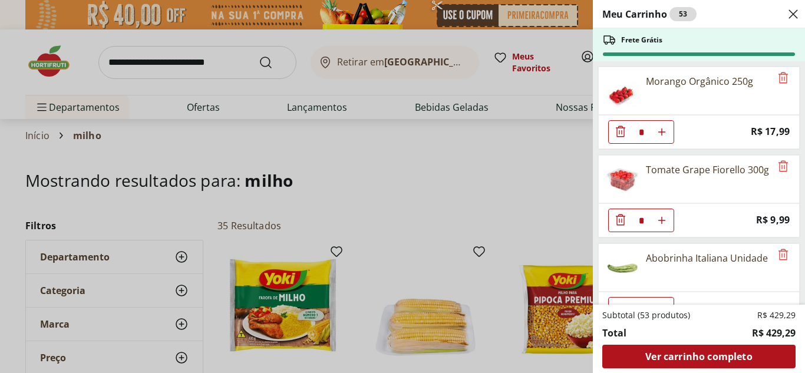
click at [170, 56] on div "Meu Carrinho 53 Frete Grátis Queijo Parmesão Reserva Fracionado Basel * Price: …" at bounding box center [402, 186] width 805 height 373
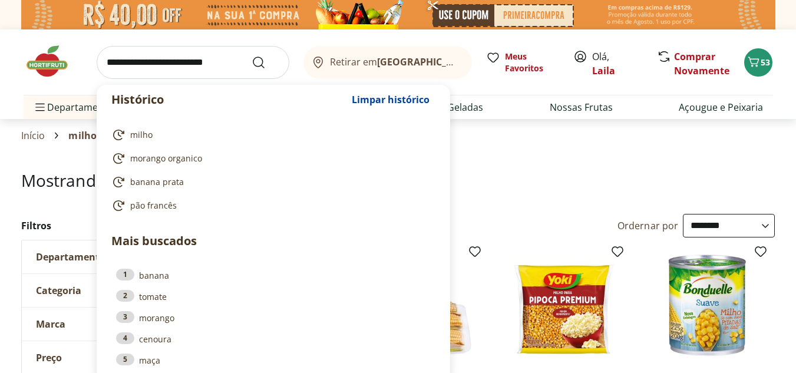
click at [167, 63] on input "search" at bounding box center [193, 62] width 193 height 33
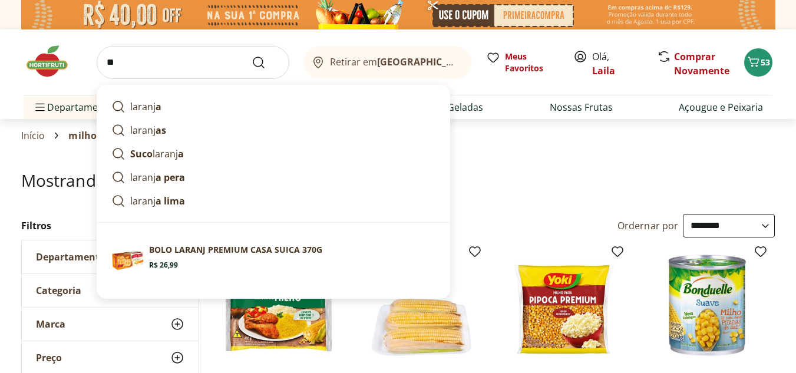
type input "*"
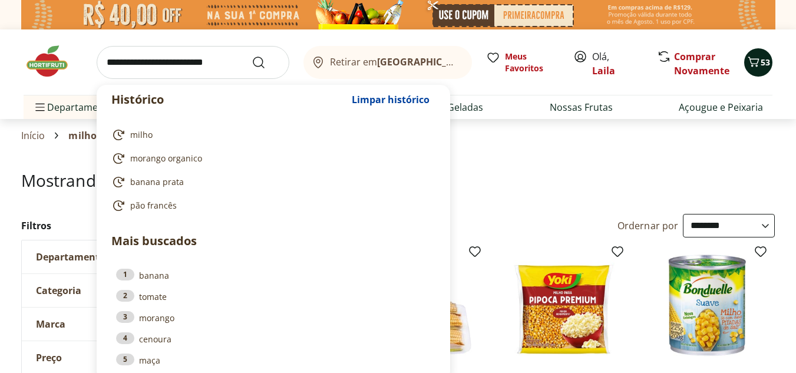
click at [757, 65] on icon "Carrinho" at bounding box center [754, 62] width 11 height 10
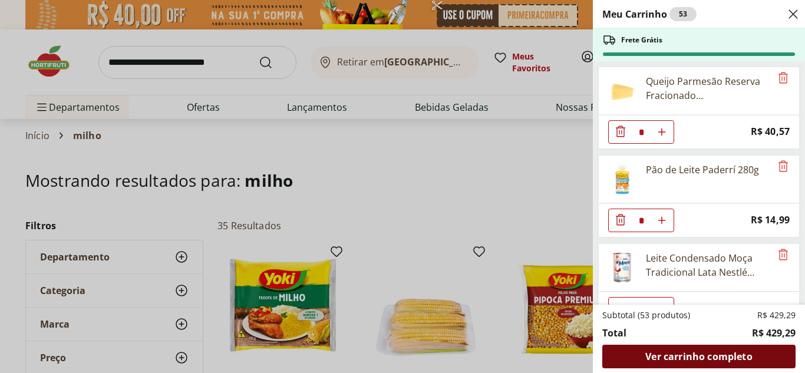
click at [689, 357] on span "Ver carrinho completo" at bounding box center [698, 356] width 107 height 9
